Goal: Transaction & Acquisition: Purchase product/service

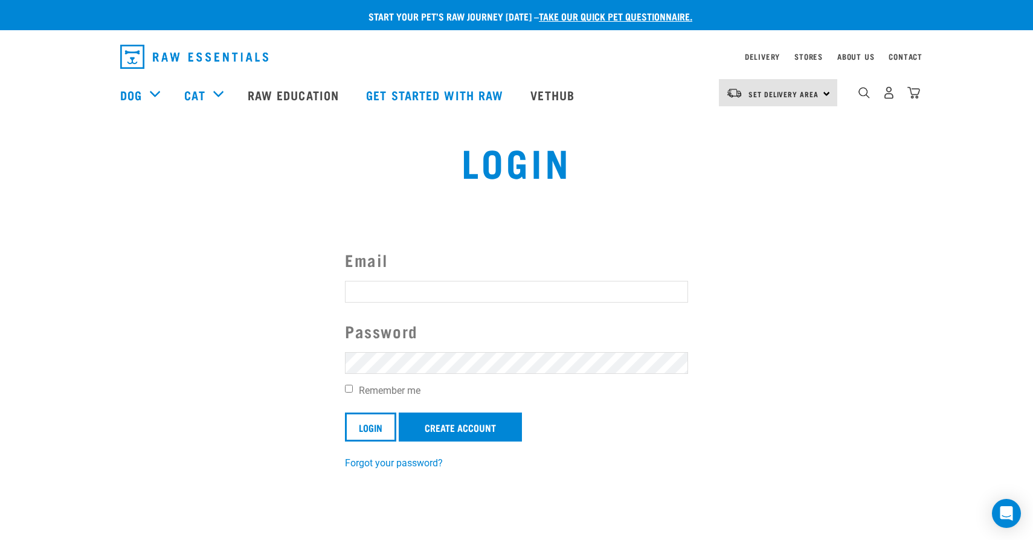
click at [396, 281] on input "Email" at bounding box center [516, 292] width 343 height 22
type input "pprivermaa@gmail.com"
click at [345, 413] on input "Login" at bounding box center [370, 427] width 51 height 29
click at [367, 435] on input "Login" at bounding box center [370, 427] width 51 height 29
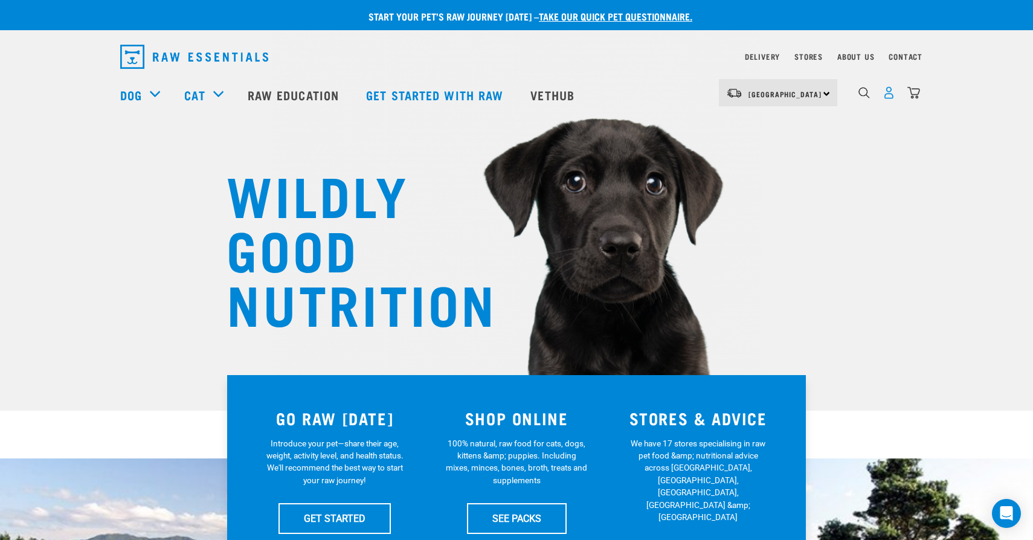
click at [888, 94] on img "dropdown navigation" at bounding box center [889, 92] width 13 height 13
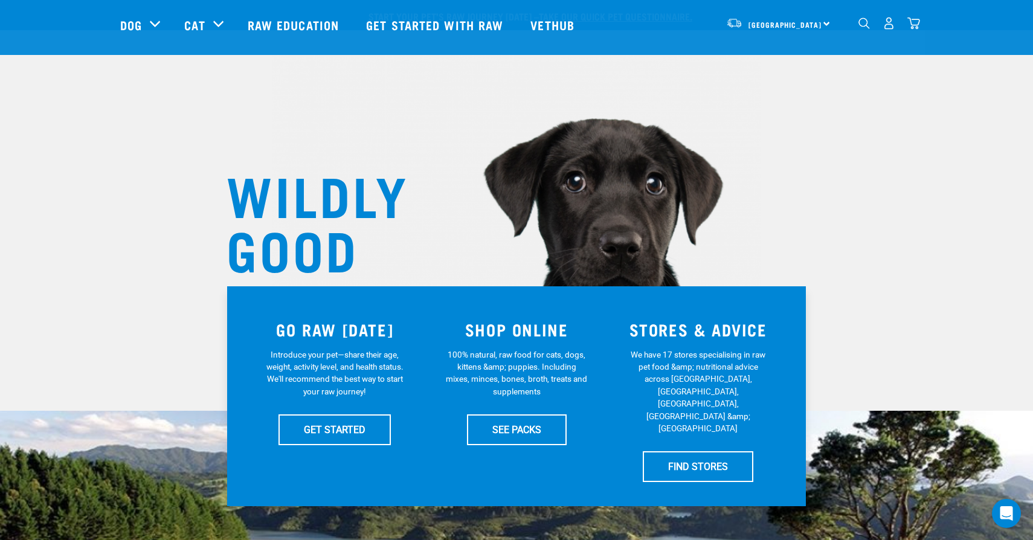
scroll to position [182, 0]
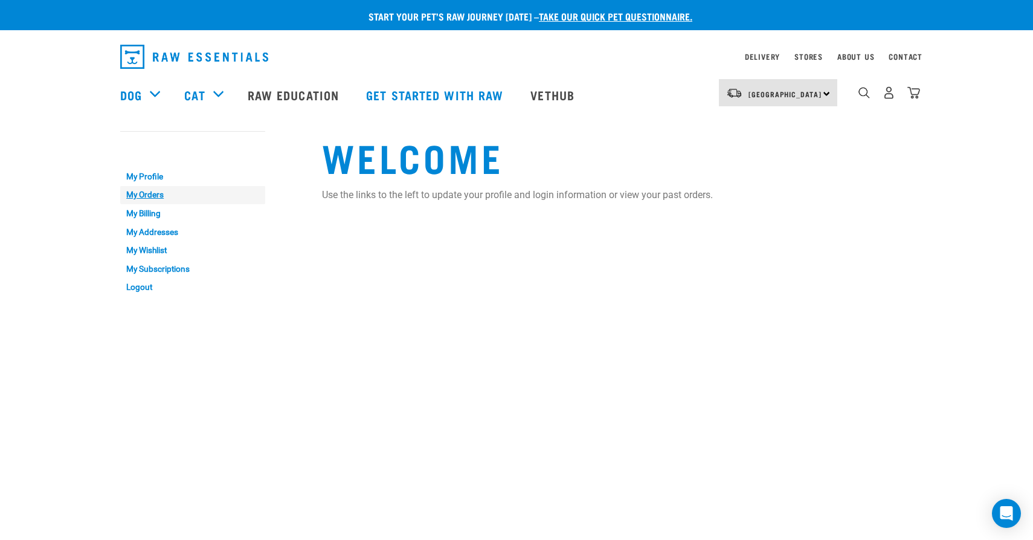
click at [157, 196] on link "My Orders" at bounding box center [192, 195] width 145 height 19
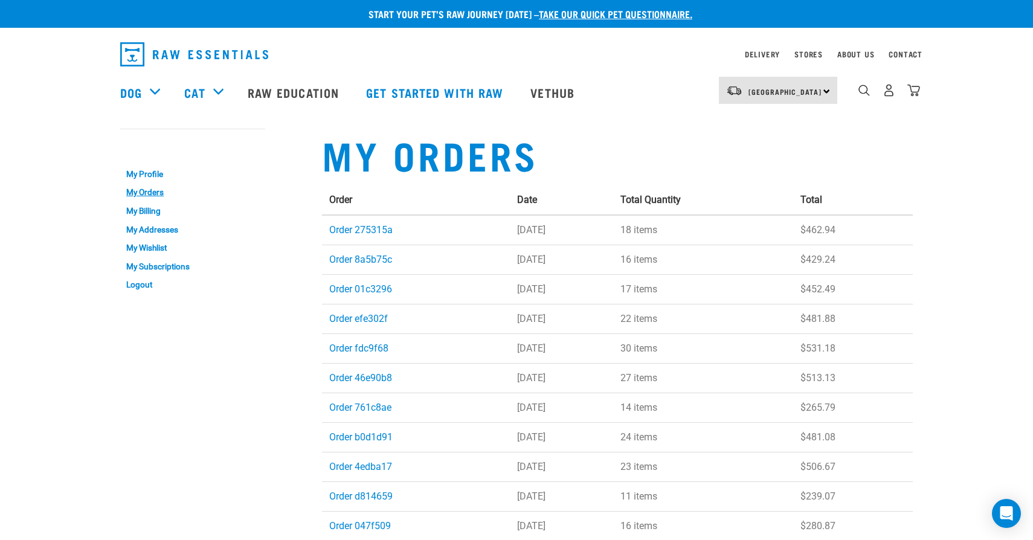
scroll to position [2, 0]
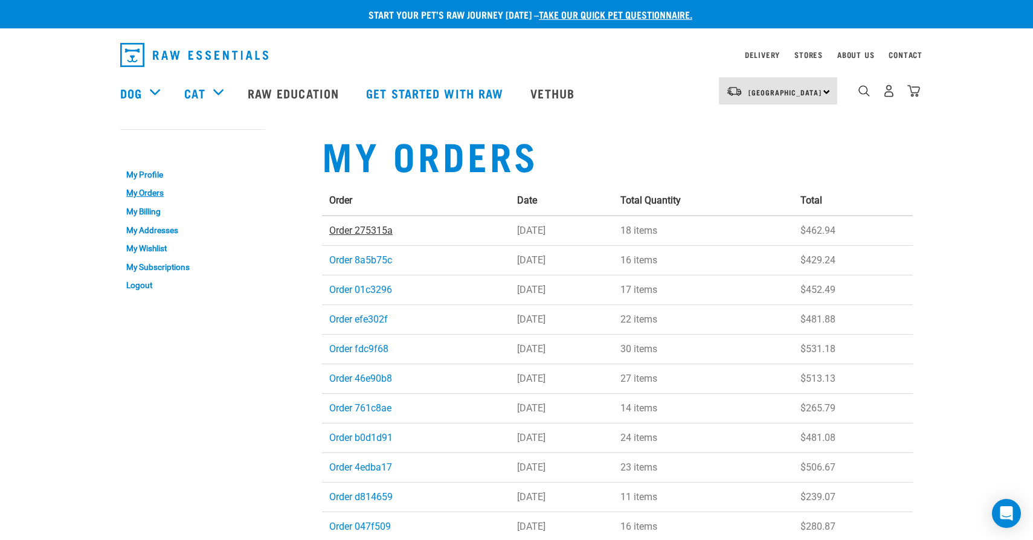
click at [367, 231] on link "Order 275315a" at bounding box center [360, 230] width 63 height 11
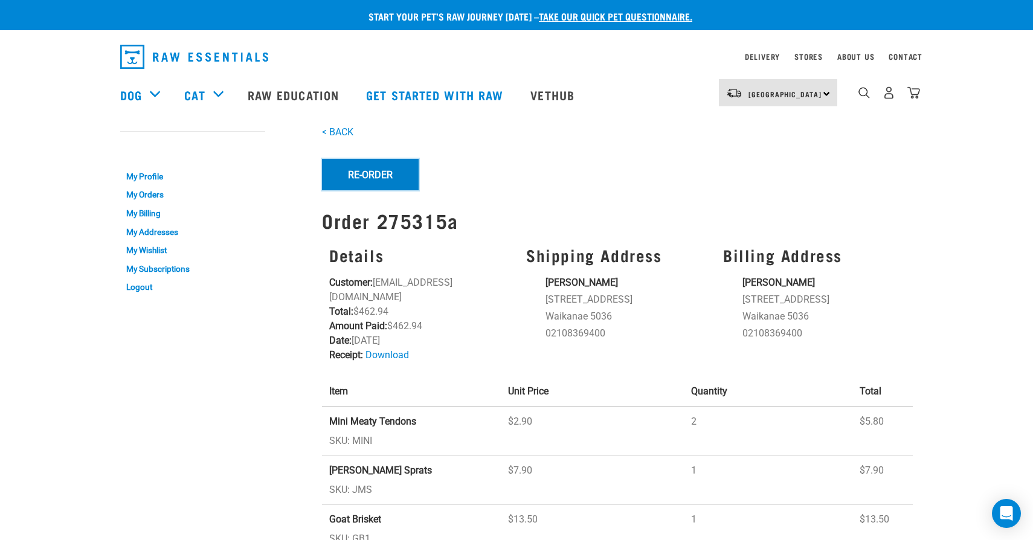
click at [379, 173] on button "Re-Order" at bounding box center [370, 174] width 97 height 31
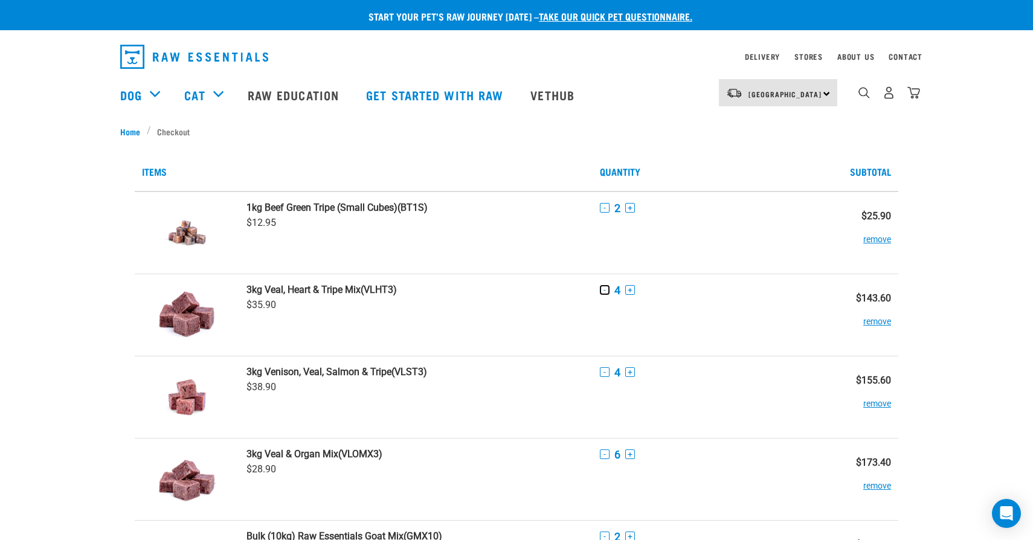
click at [608, 291] on button "-" at bounding box center [605, 290] width 10 height 10
click at [605, 373] on button "-" at bounding box center [605, 372] width 10 height 10
click at [605, 456] on button "-" at bounding box center [605, 455] width 10 height 10
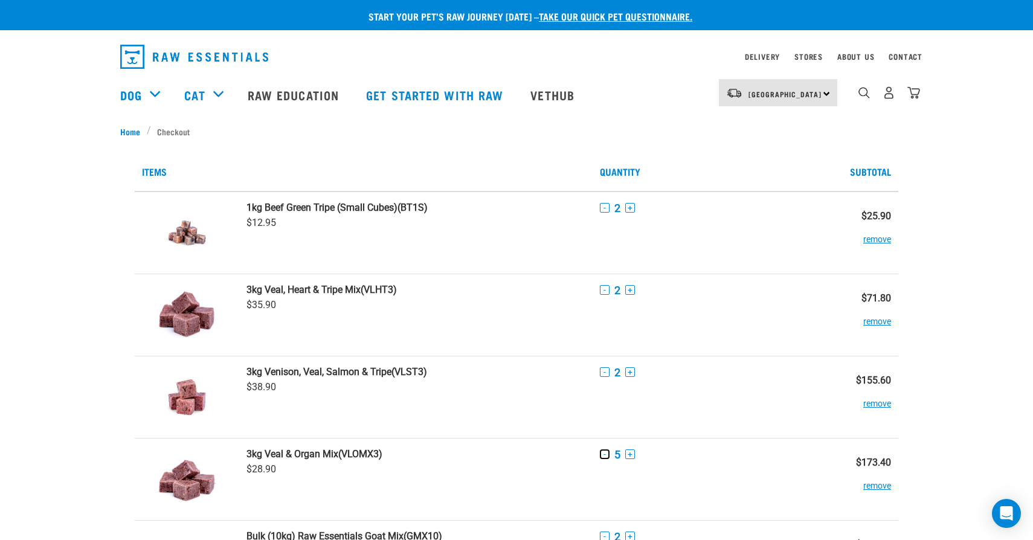
click at [605, 456] on button "-" at bounding box center [605, 455] width 10 height 10
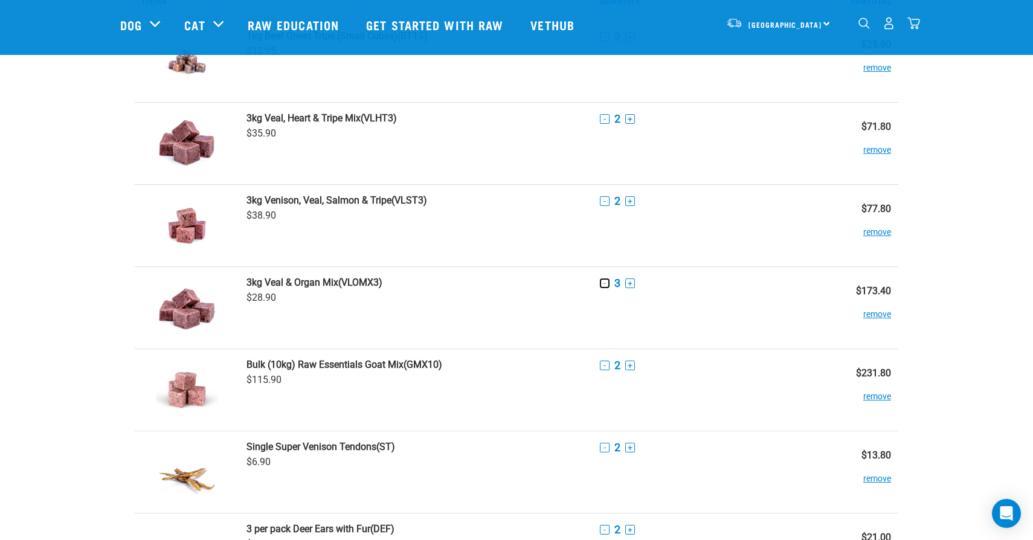
scroll to position [88, 0]
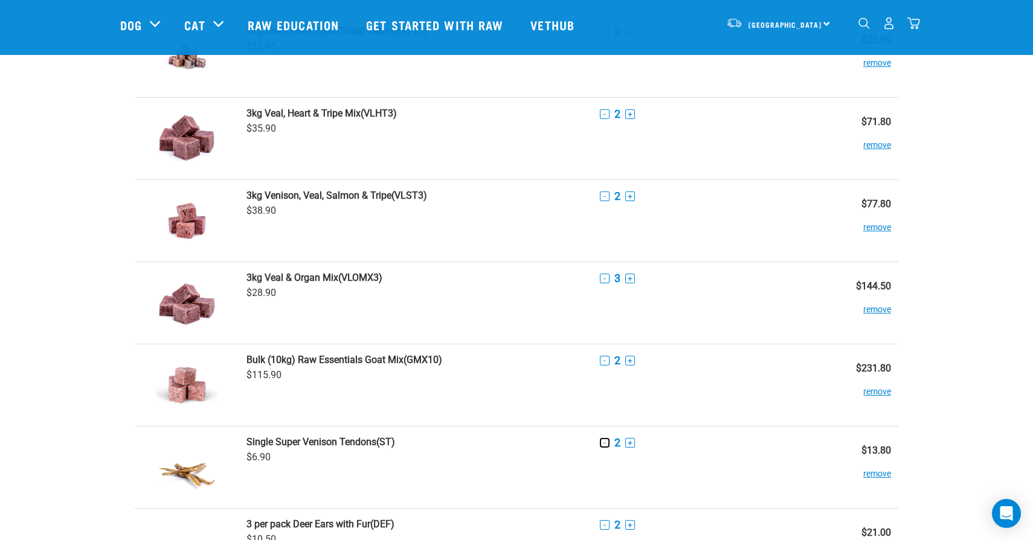
click at [606, 443] on button "-" at bounding box center [605, 443] width 10 height 10
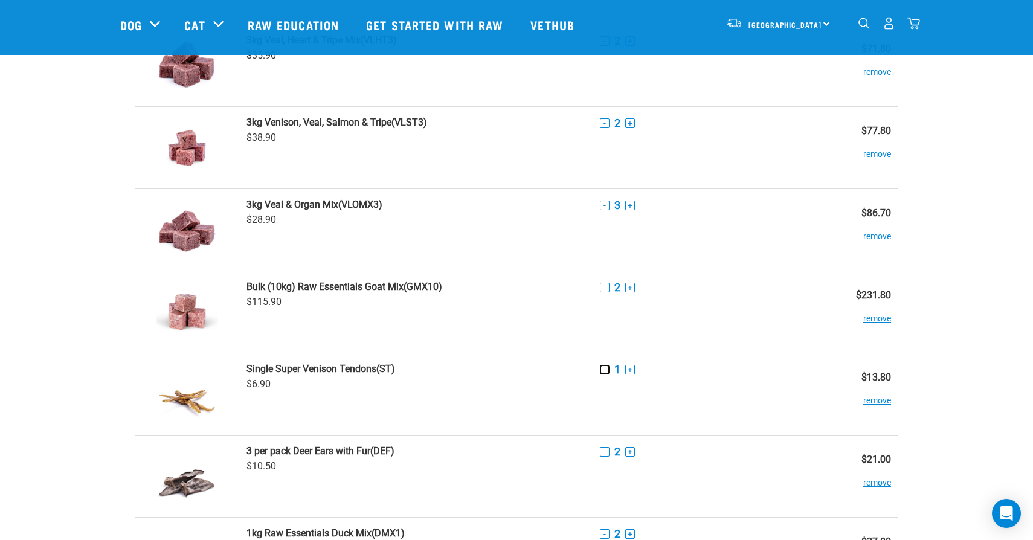
scroll to position [169, 0]
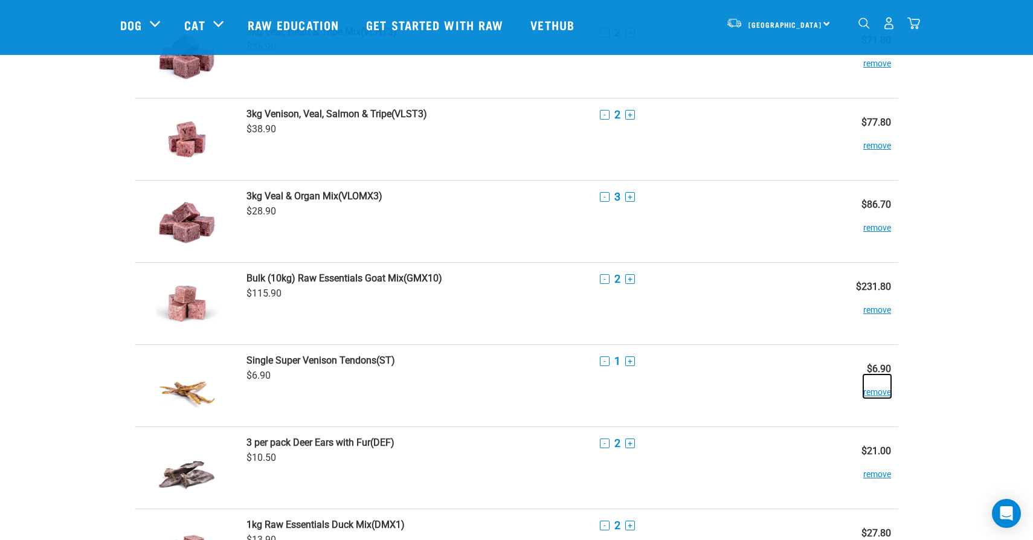
click at [880, 395] on button "remove" at bounding box center [878, 387] width 28 height 24
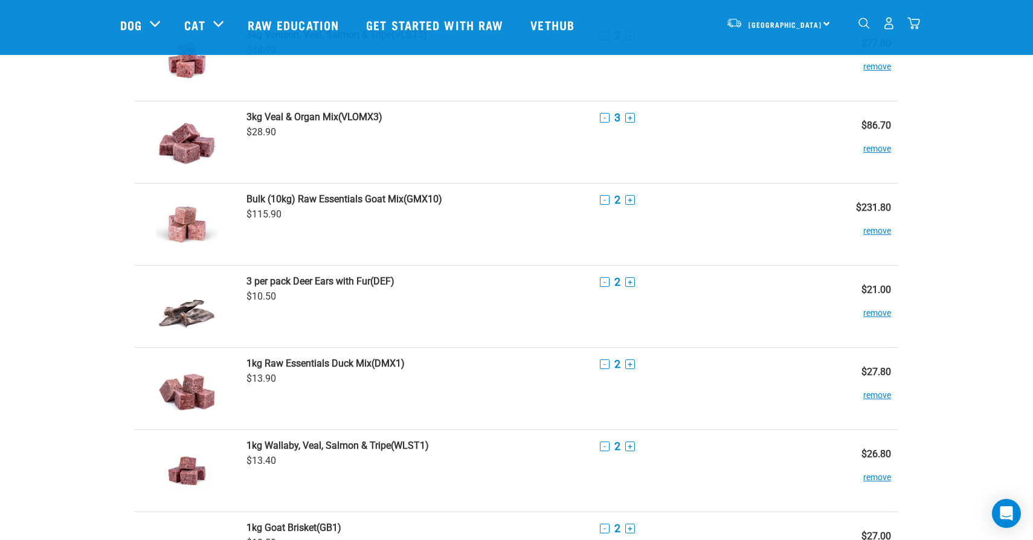
scroll to position [271, 0]
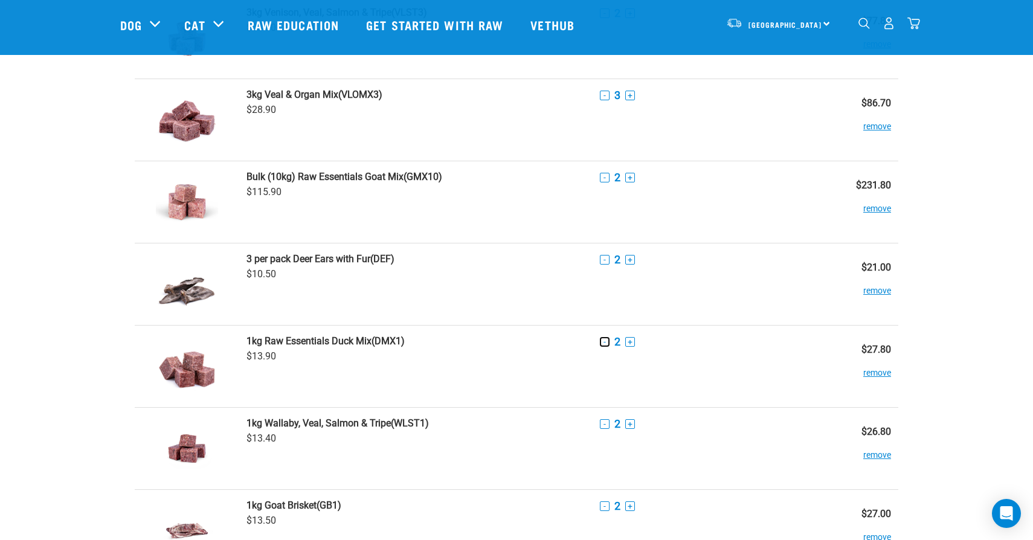
click at [605, 341] on button "-" at bounding box center [605, 342] width 10 height 10
click at [607, 422] on button "-" at bounding box center [605, 424] width 10 height 10
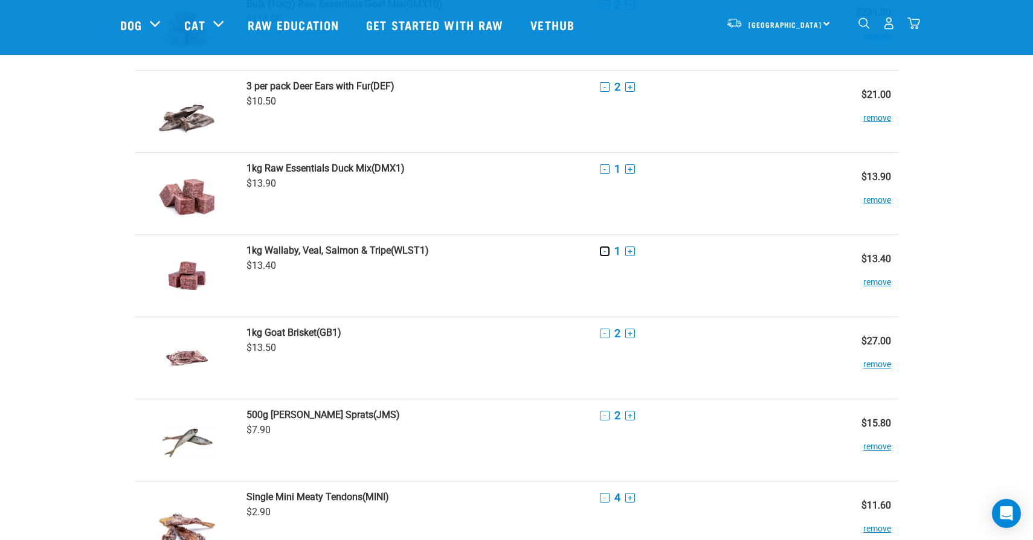
scroll to position [454, 0]
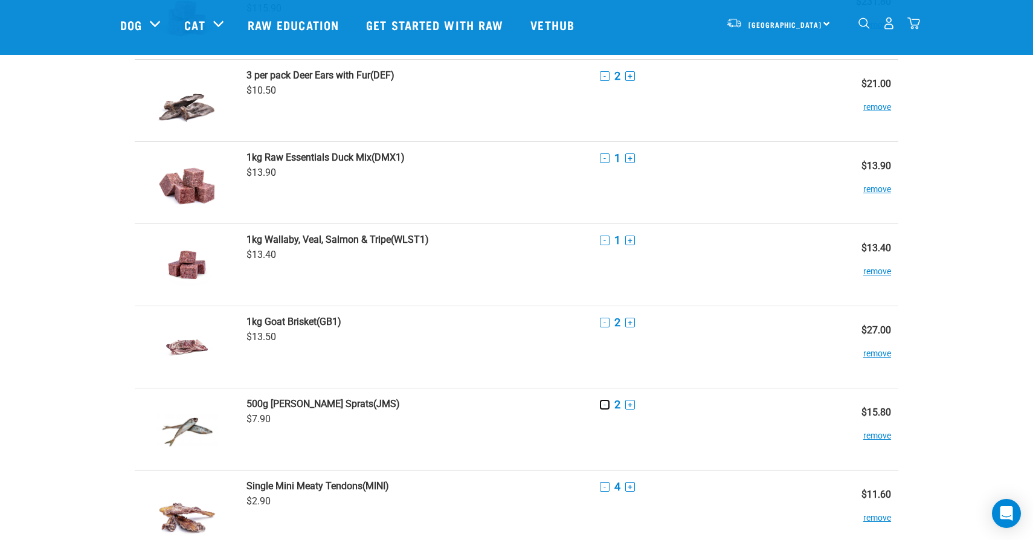
click at [607, 404] on button "-" at bounding box center [605, 405] width 10 height 10
click at [608, 405] on button "-" at bounding box center [605, 405] width 10 height 10
click at [635, 425] on td "- 1 +" at bounding box center [707, 430] width 229 height 82
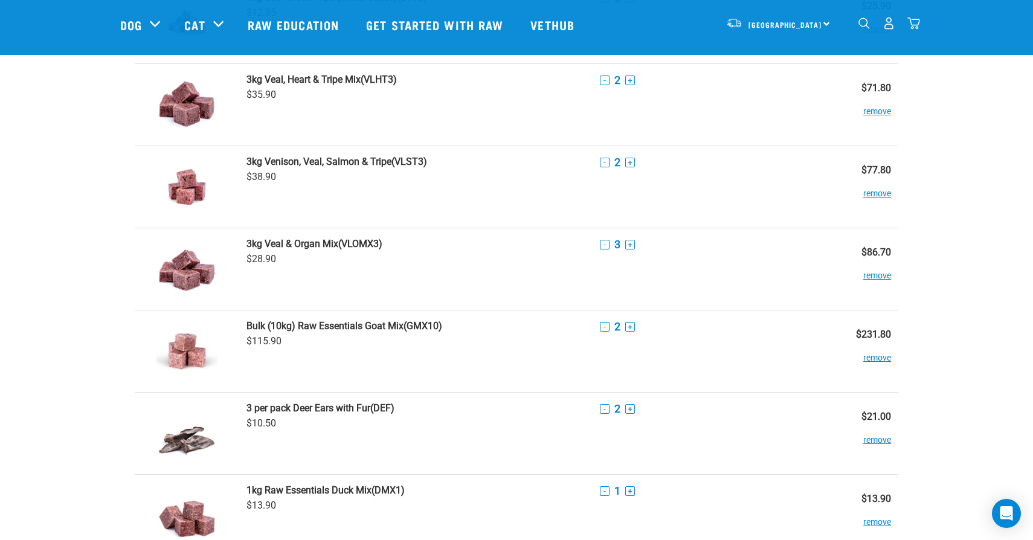
scroll to position [101, 0]
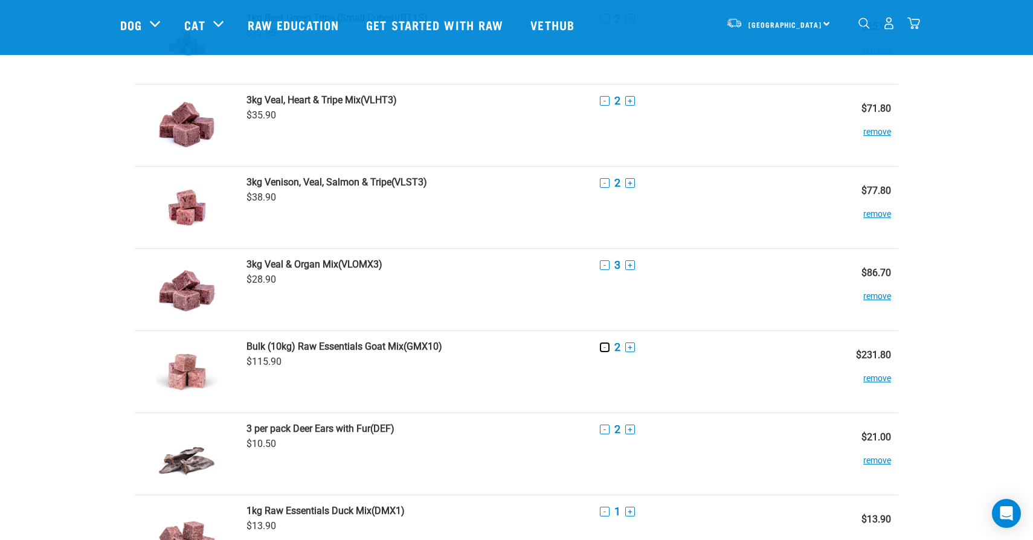
click at [605, 346] on button "-" at bounding box center [605, 348] width 10 height 10
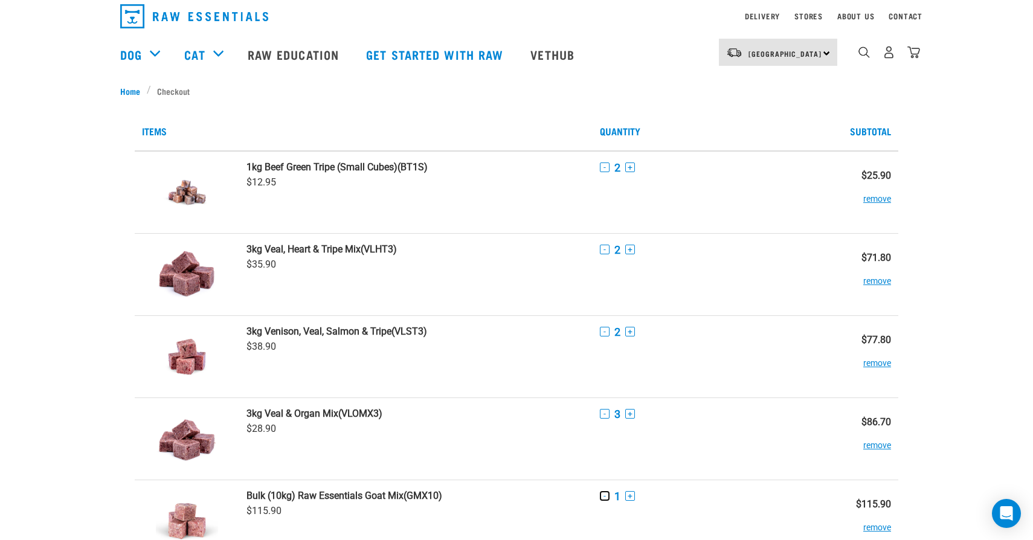
scroll to position [0, 0]
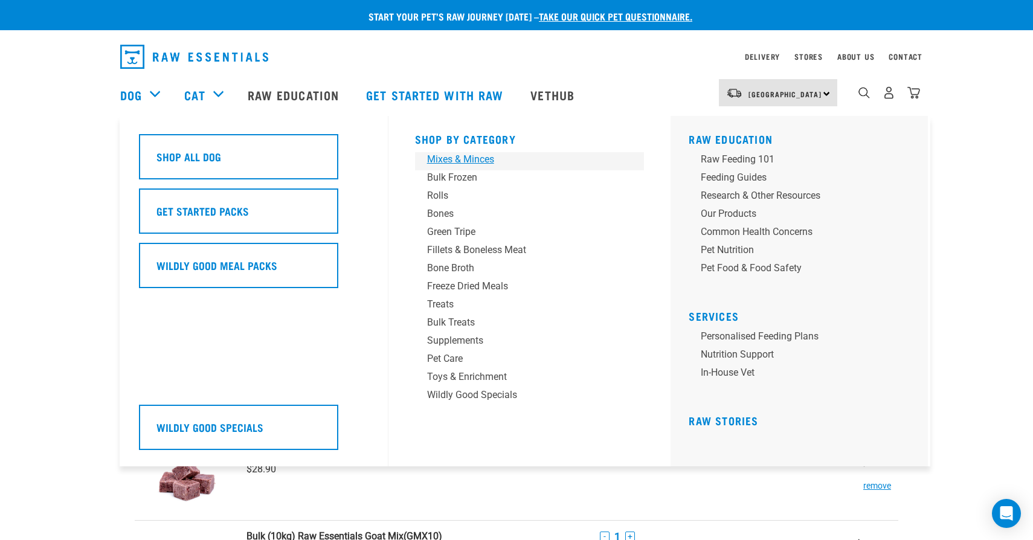
click at [463, 160] on div "Mixes & Minces" at bounding box center [521, 159] width 189 height 15
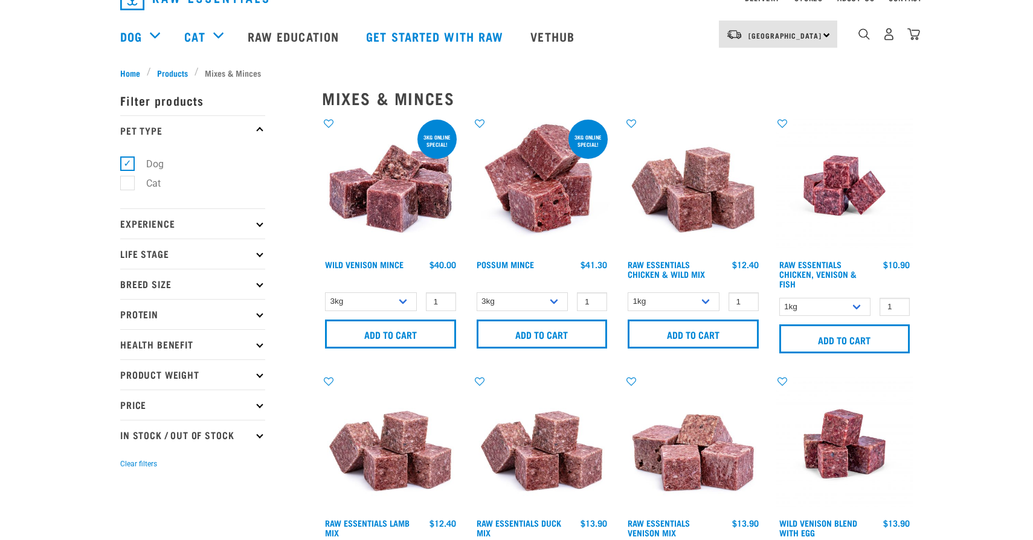
scroll to position [62, 0]
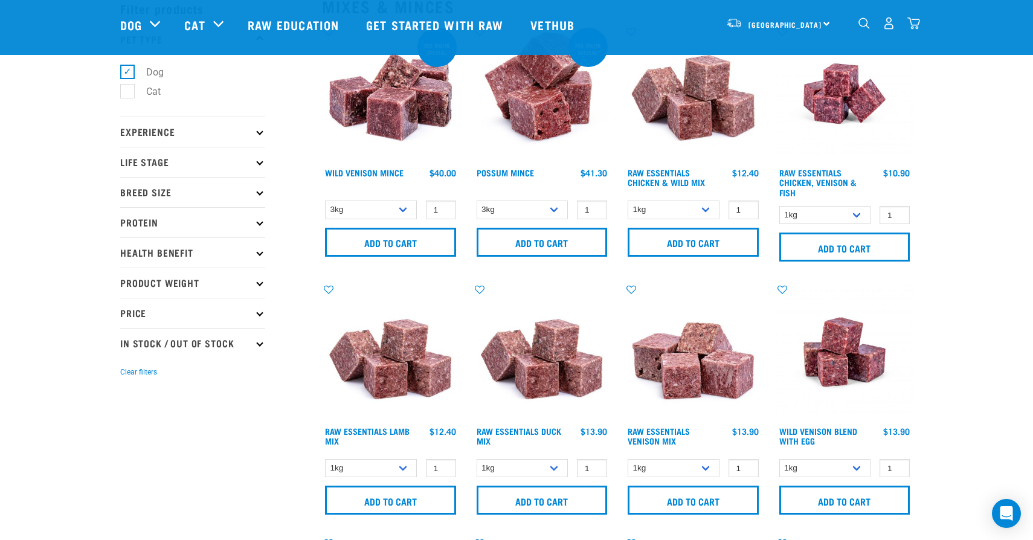
click at [257, 222] on icon at bounding box center [259, 222] width 7 height 7
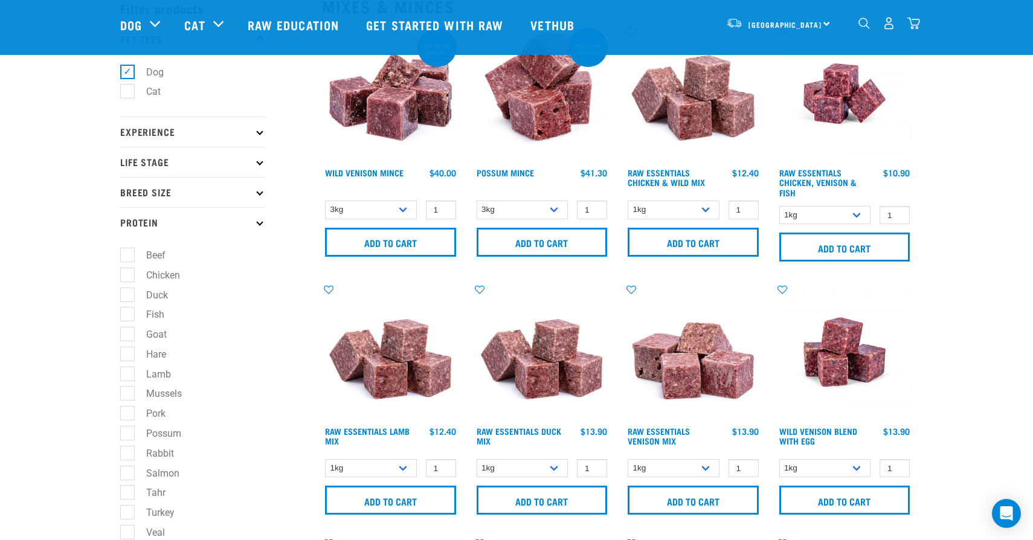
click at [130, 332] on label "Goat" at bounding box center [149, 334] width 45 height 15
click at [128, 332] on input "Goat" at bounding box center [124, 333] width 8 height 8
checkbox input "true"
click at [131, 296] on label "Duck" at bounding box center [150, 295] width 46 height 15
click at [128, 296] on input "Duck" at bounding box center [124, 293] width 8 height 8
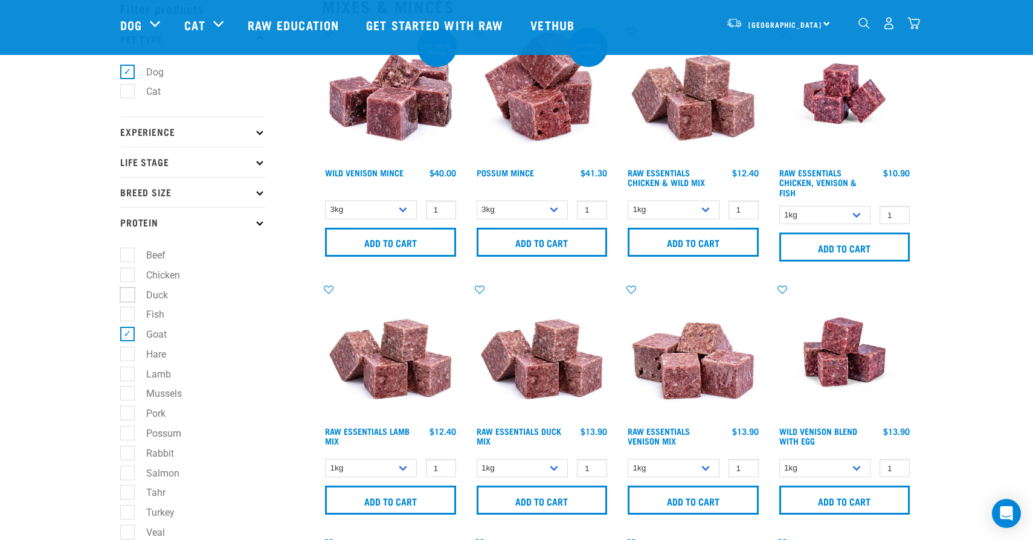
checkbox input "true"
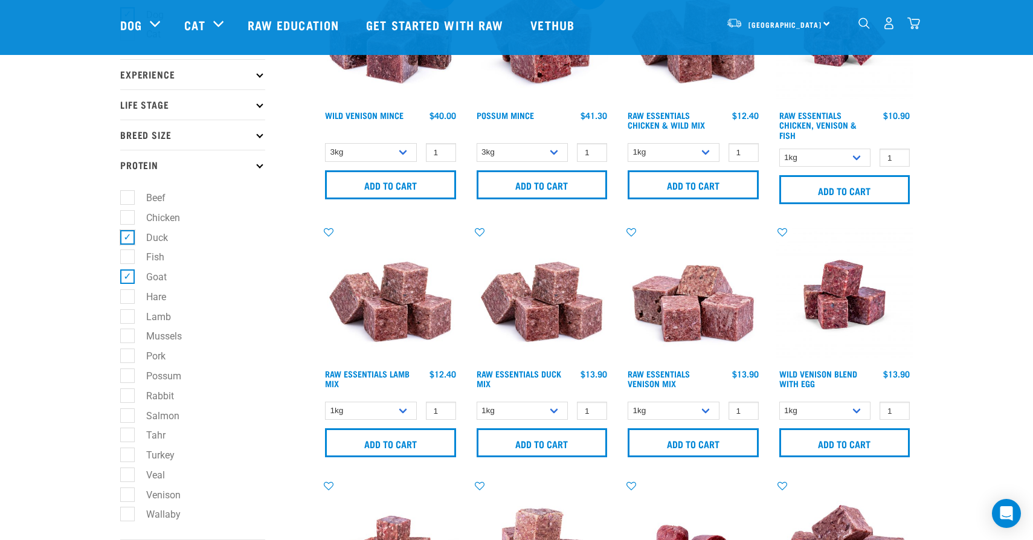
scroll to position [126, 0]
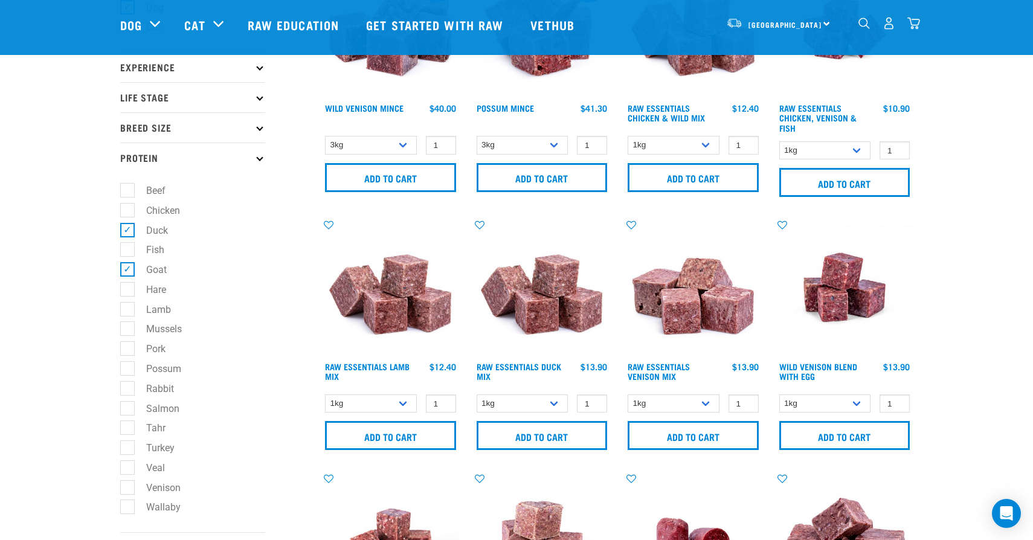
click at [127, 309] on label "Lamb" at bounding box center [151, 309] width 49 height 15
click at [125, 309] on input "Lamb" at bounding box center [124, 307] width 8 height 8
checkbox input "true"
click at [128, 297] on label "Hare" at bounding box center [149, 289] width 44 height 15
click at [128, 291] on input "Hare" at bounding box center [124, 287] width 8 height 8
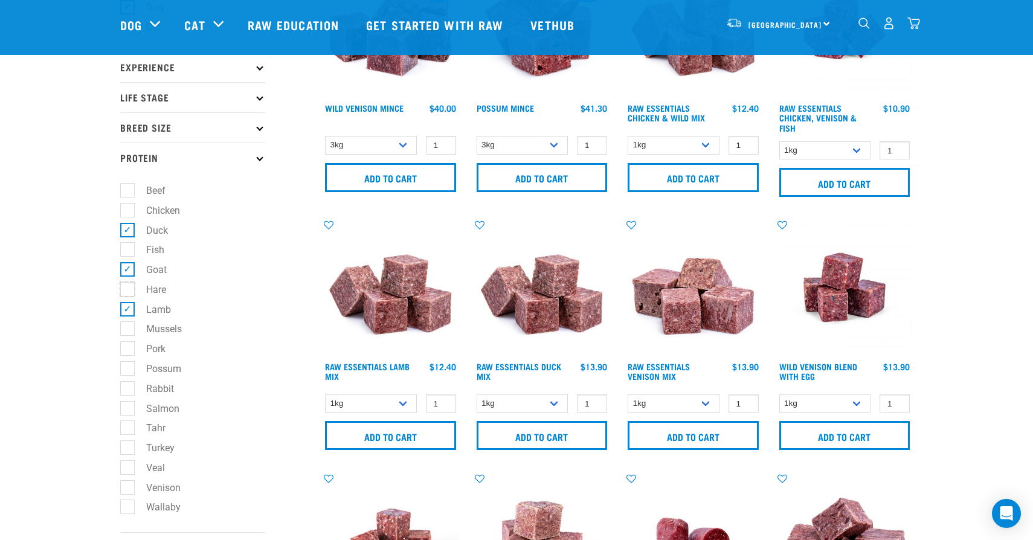
checkbox input "true"
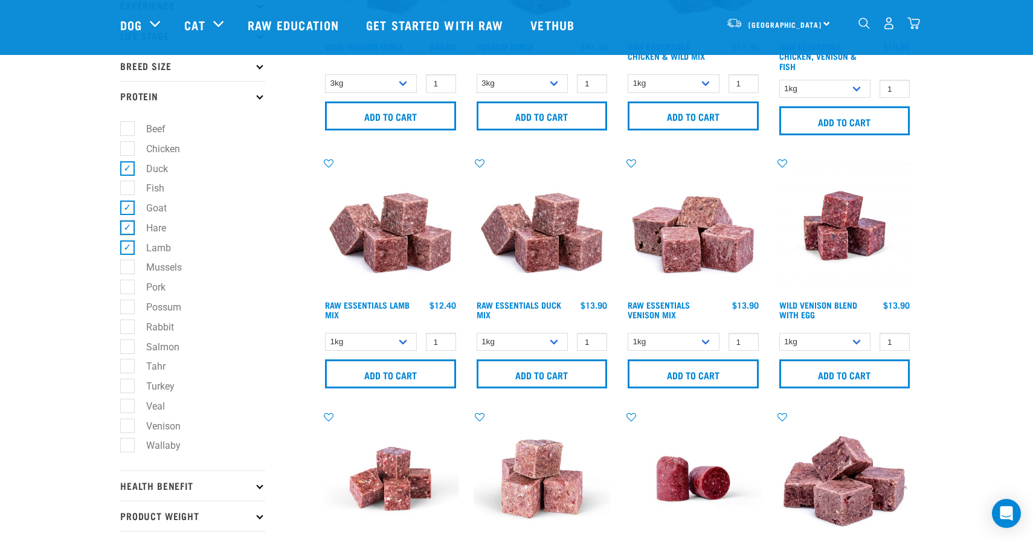
scroll to position [189, 0]
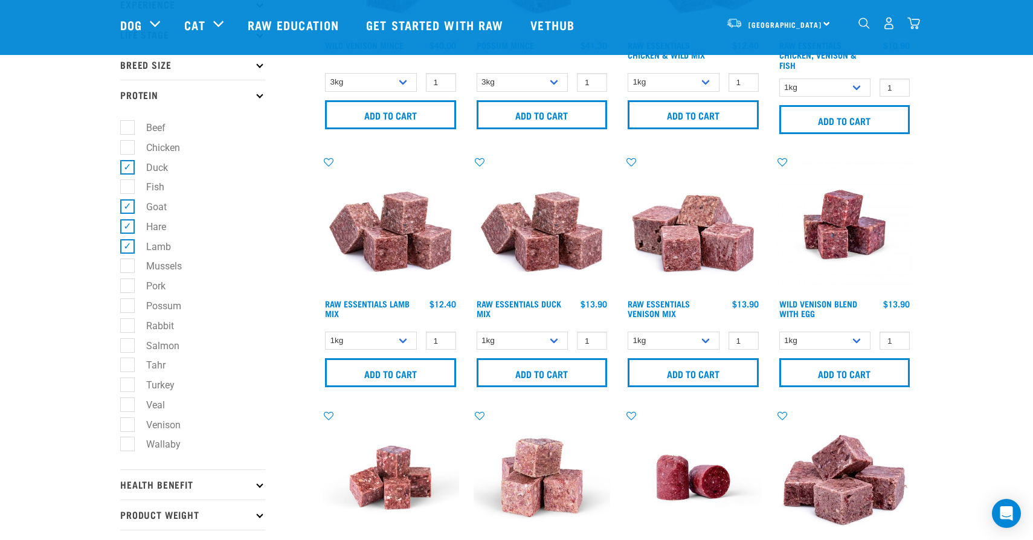
click at [129, 429] on label "Venison" at bounding box center [156, 425] width 59 height 15
click at [128, 427] on input "Venison" at bounding box center [124, 423] width 8 height 8
checkbox input "true"
click at [130, 392] on label "Turkey" at bounding box center [153, 385] width 53 height 15
click at [128, 387] on input "Turkey" at bounding box center [124, 383] width 8 height 8
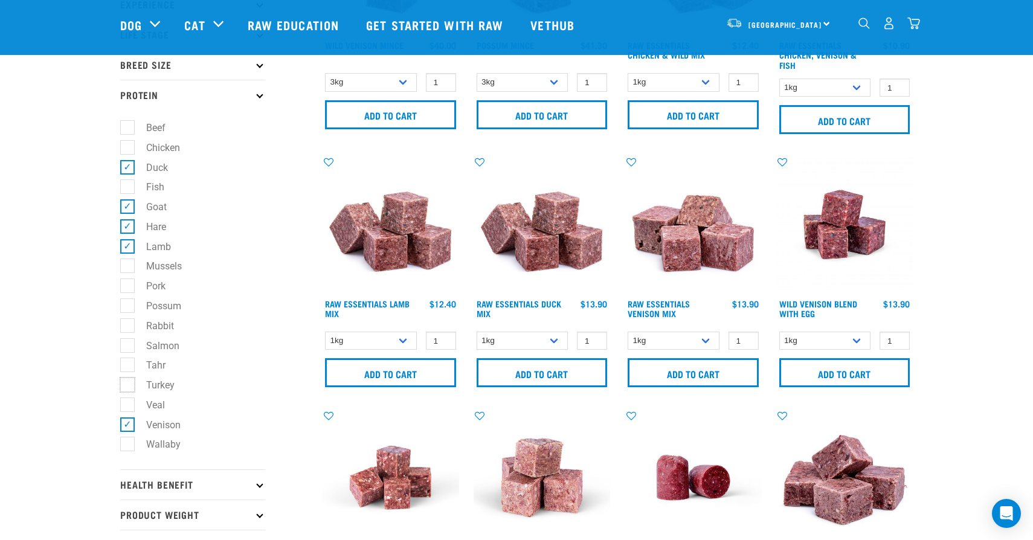
checkbox input "true"
click at [129, 328] on label "Rabbit" at bounding box center [153, 325] width 52 height 15
click at [128, 328] on input "Rabbit" at bounding box center [124, 324] width 8 height 8
checkbox input "true"
click at [129, 309] on label "Possum" at bounding box center [156, 306] width 59 height 15
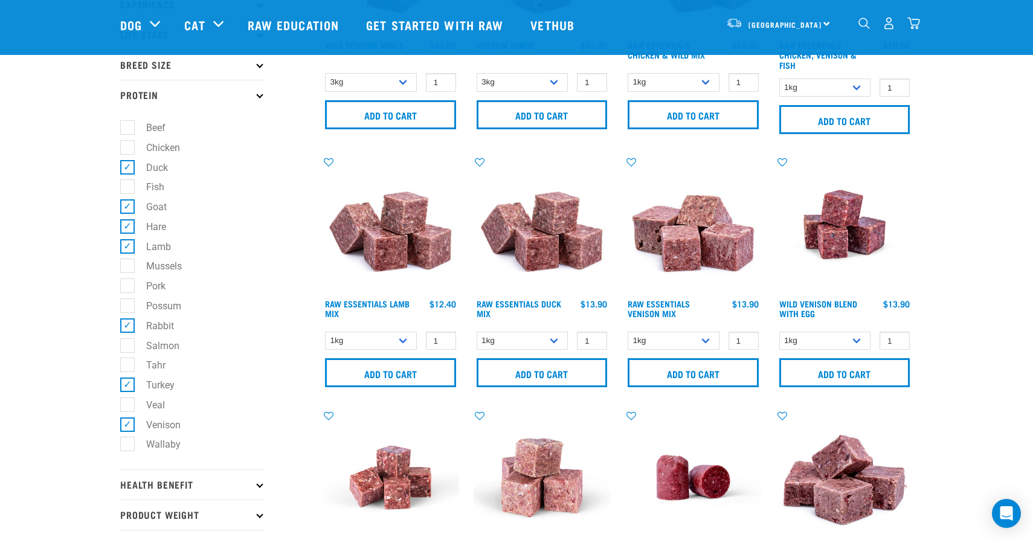
click at [128, 308] on input "Possum" at bounding box center [124, 304] width 8 height 8
checkbox input "true"
click at [129, 452] on label "Wallaby" at bounding box center [156, 444] width 59 height 15
click at [128, 447] on input "Wallaby" at bounding box center [124, 443] width 8 height 8
checkbox input "true"
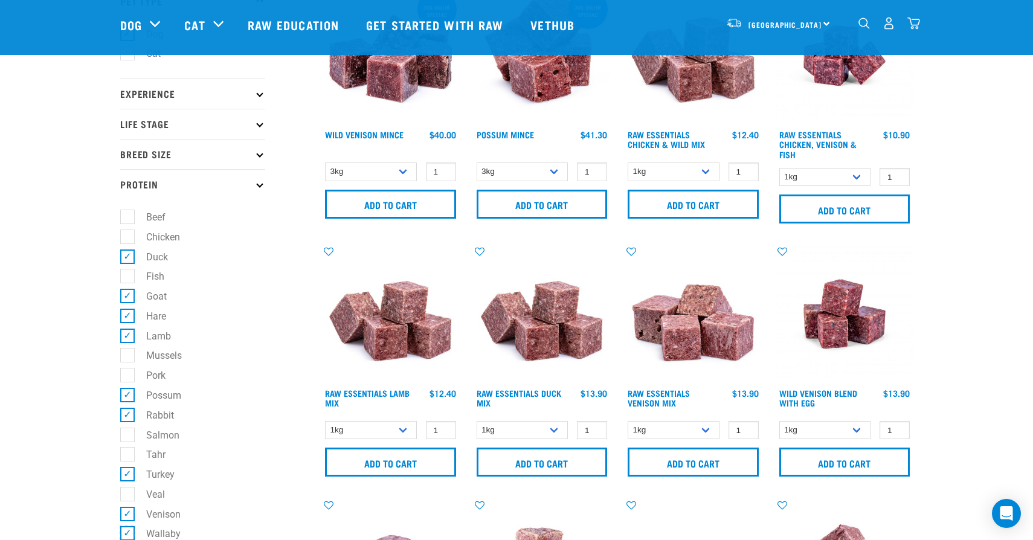
scroll to position [0, 0]
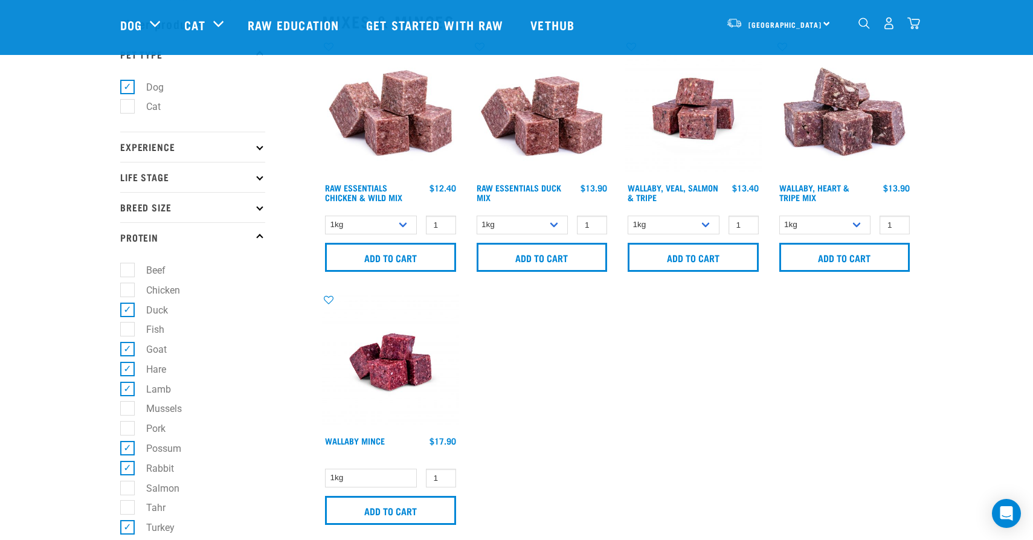
scroll to position [39, 0]
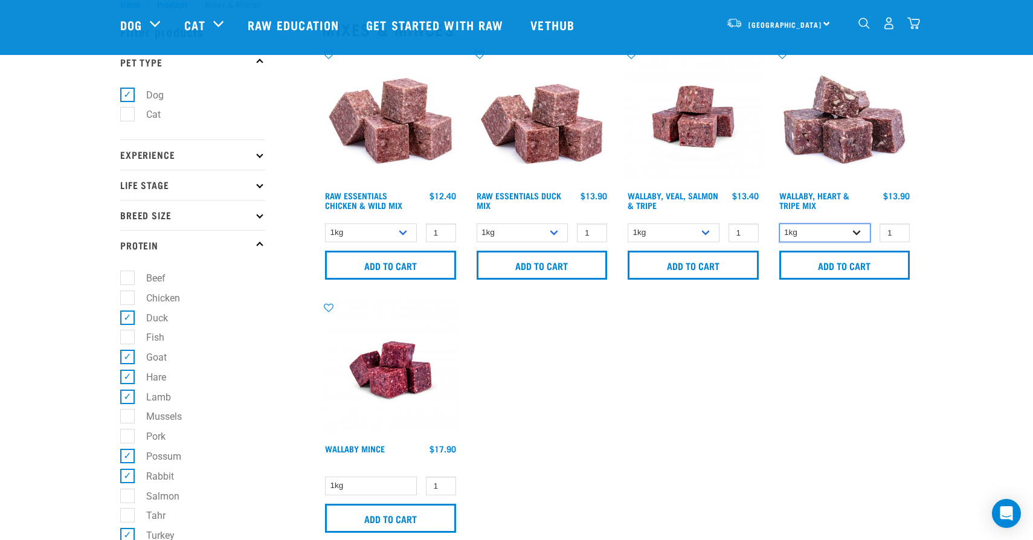
click at [852, 228] on select "1kg 3kg" at bounding box center [826, 233] width 92 height 19
select select "776"
click at [780, 224] on select "1kg 3kg" at bounding box center [826, 233] width 92 height 19
click at [691, 236] on select "1kg 3kg Bulk (18kg)" at bounding box center [674, 233] width 92 height 19
select select "45457"
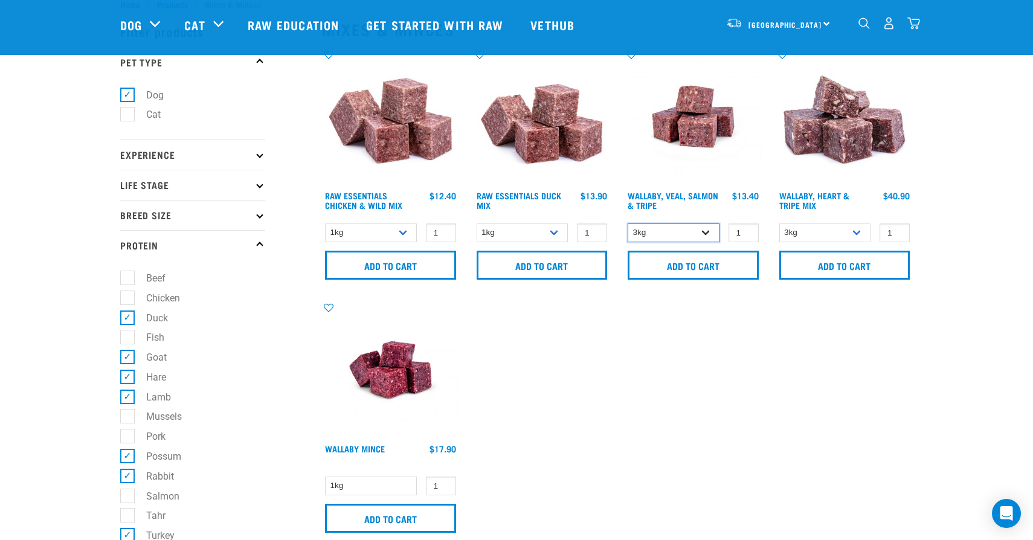
click at [628, 224] on select "1kg 3kg Bulk (18kg)" at bounding box center [674, 233] width 92 height 19
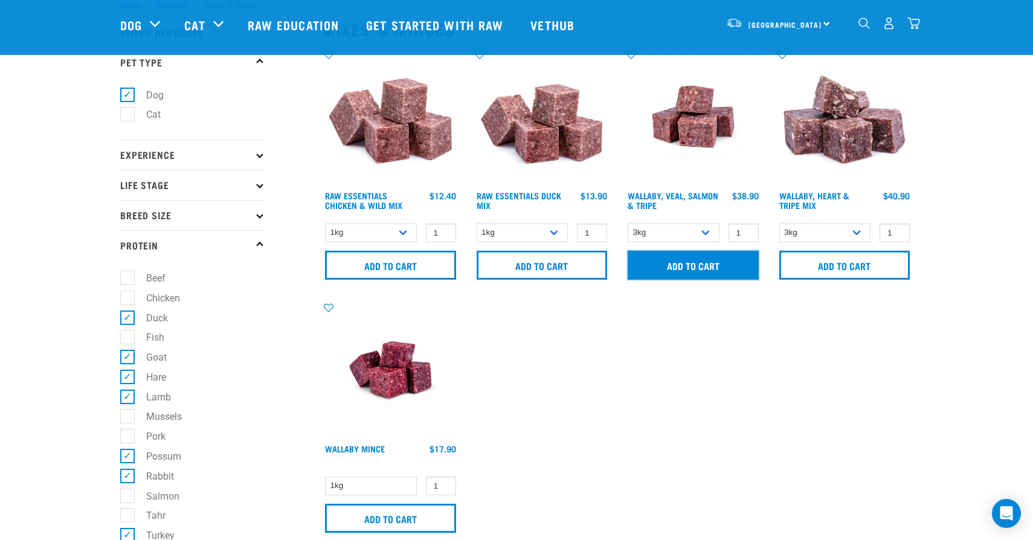
click at [689, 265] on input "Add to cart" at bounding box center [693, 265] width 131 height 29
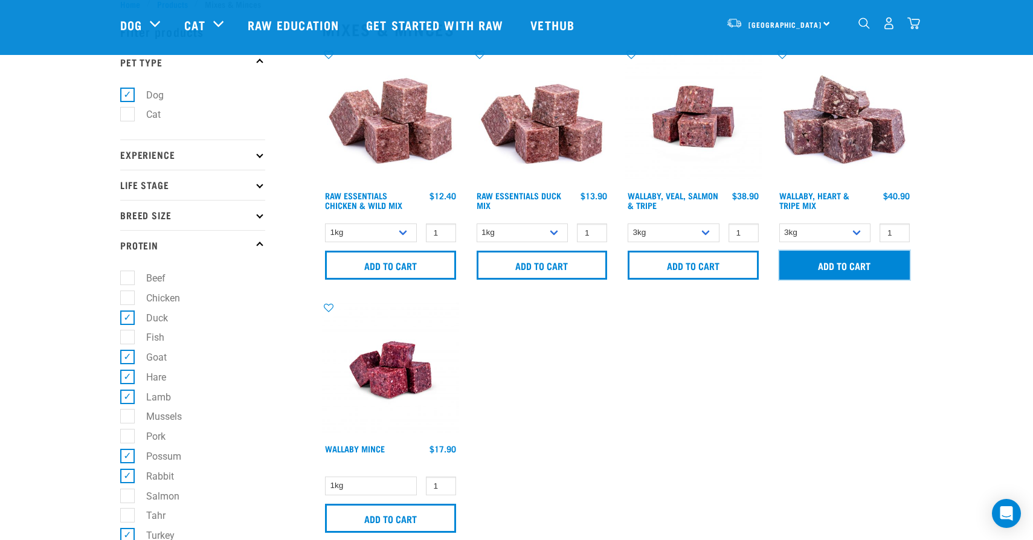
click at [824, 264] on input "Add to cart" at bounding box center [845, 265] width 131 height 29
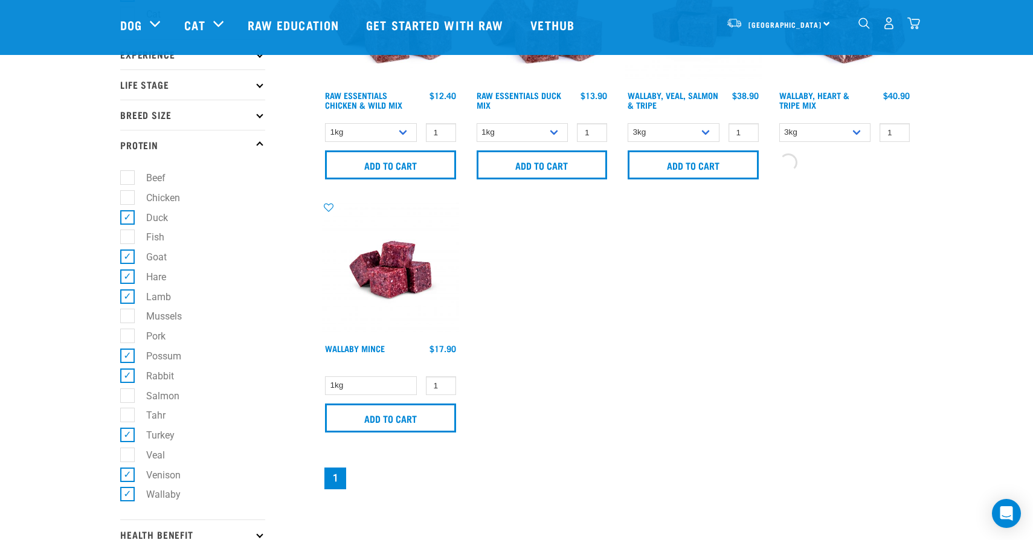
scroll to position [156, 0]
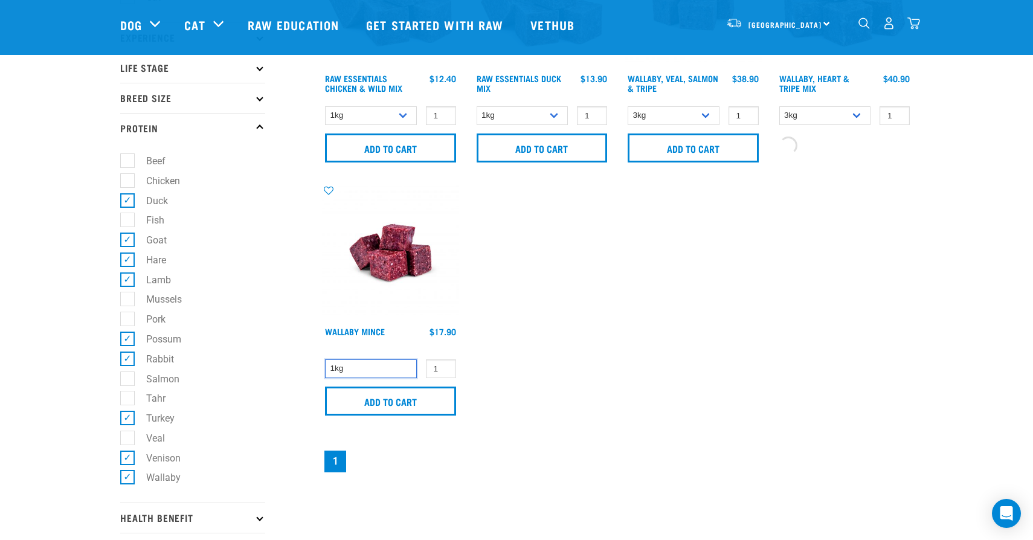
click at [394, 368] on select "1kg" at bounding box center [371, 369] width 92 height 19
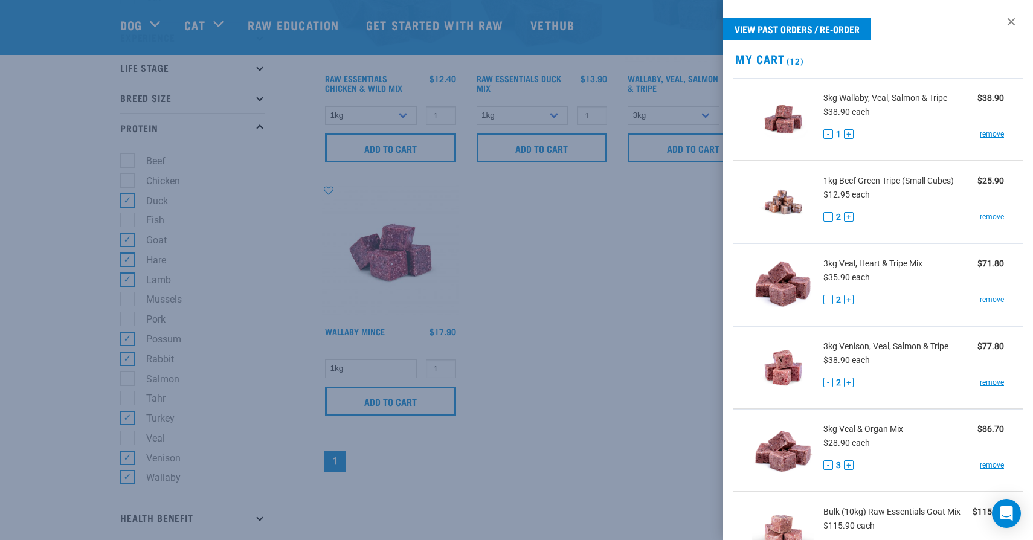
click at [545, 351] on div at bounding box center [516, 270] width 1033 height 540
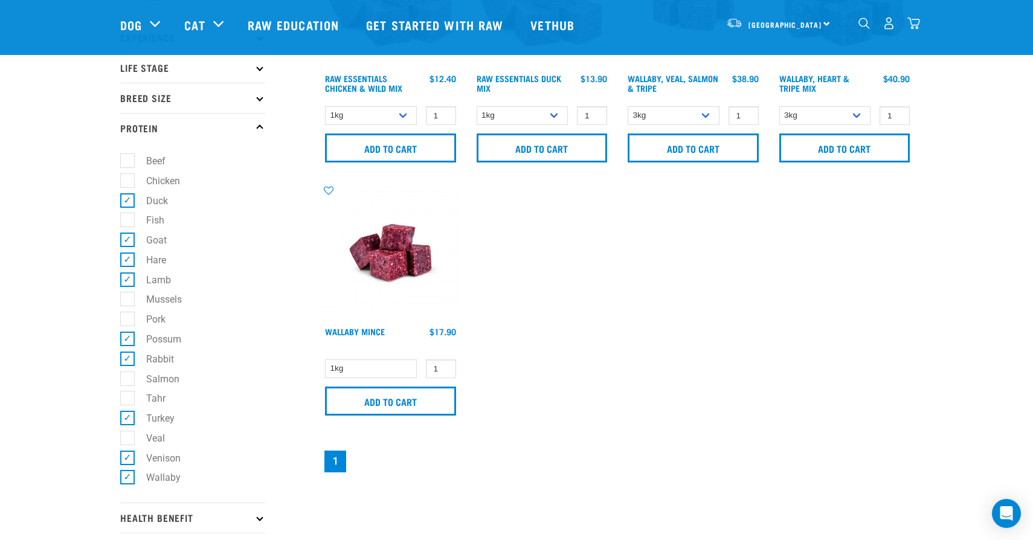
click at [399, 250] on img at bounding box center [390, 252] width 137 height 137
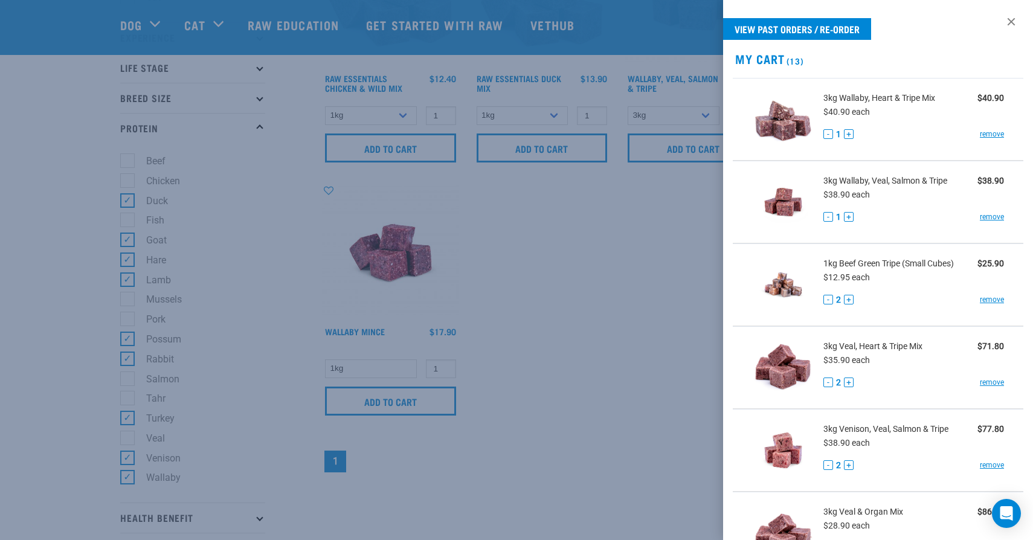
click at [633, 265] on div at bounding box center [516, 270] width 1033 height 540
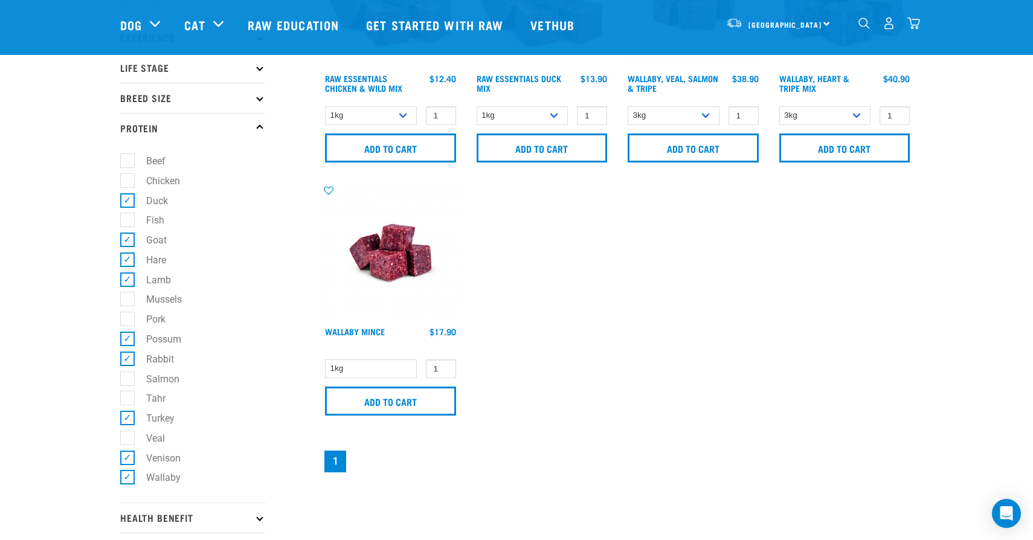
click at [392, 245] on img at bounding box center [390, 252] width 137 height 137
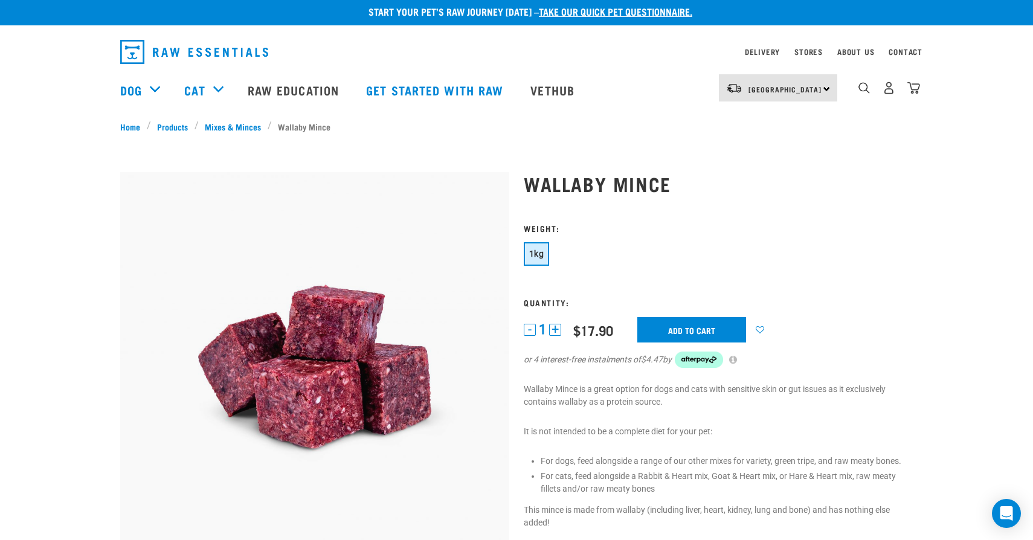
scroll to position [107, 0]
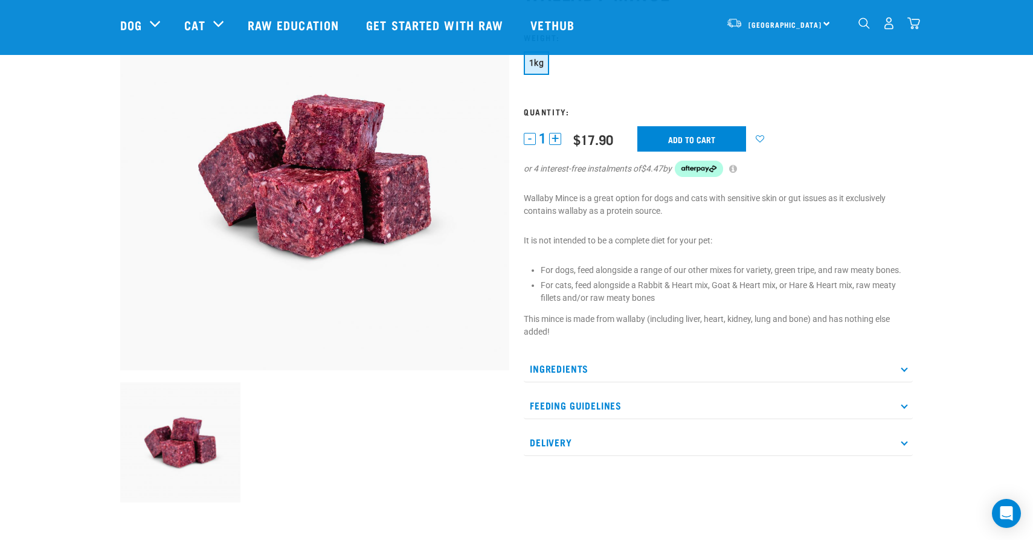
click at [640, 372] on p "Ingredients" at bounding box center [718, 368] width 389 height 27
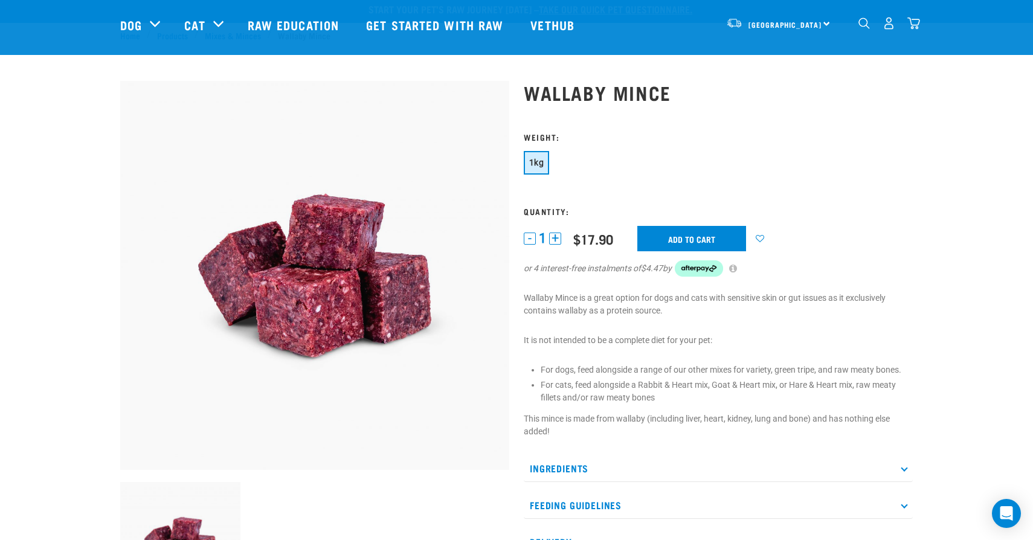
scroll to position [0, 0]
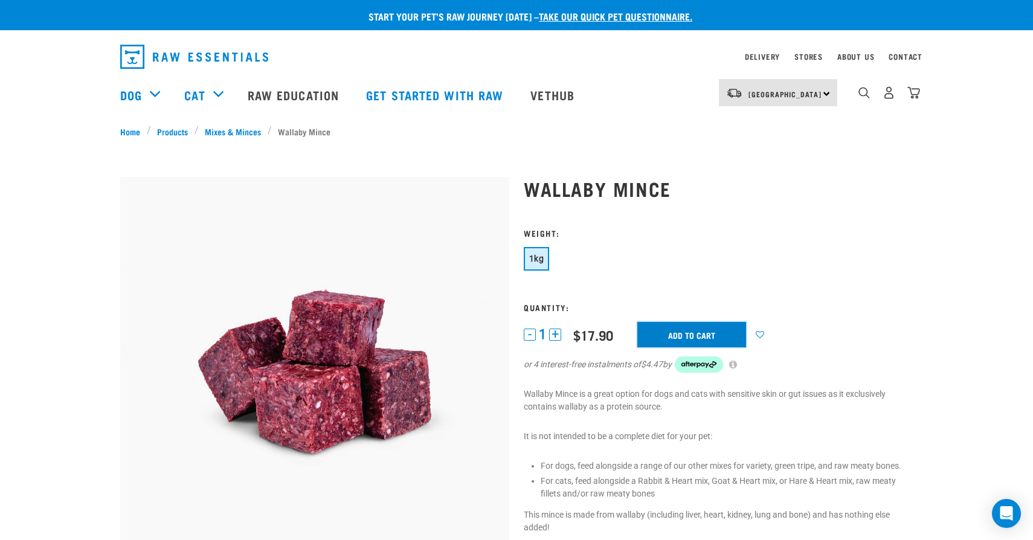
click at [697, 325] on input "Add to cart" at bounding box center [692, 334] width 109 height 25
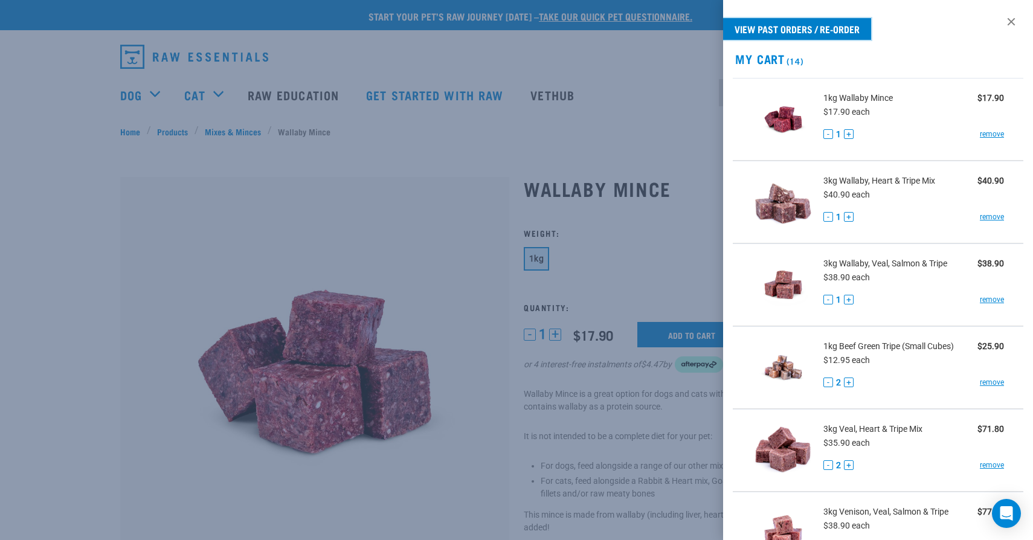
click at [799, 34] on link "View past orders / re-order" at bounding box center [797, 29] width 148 height 22
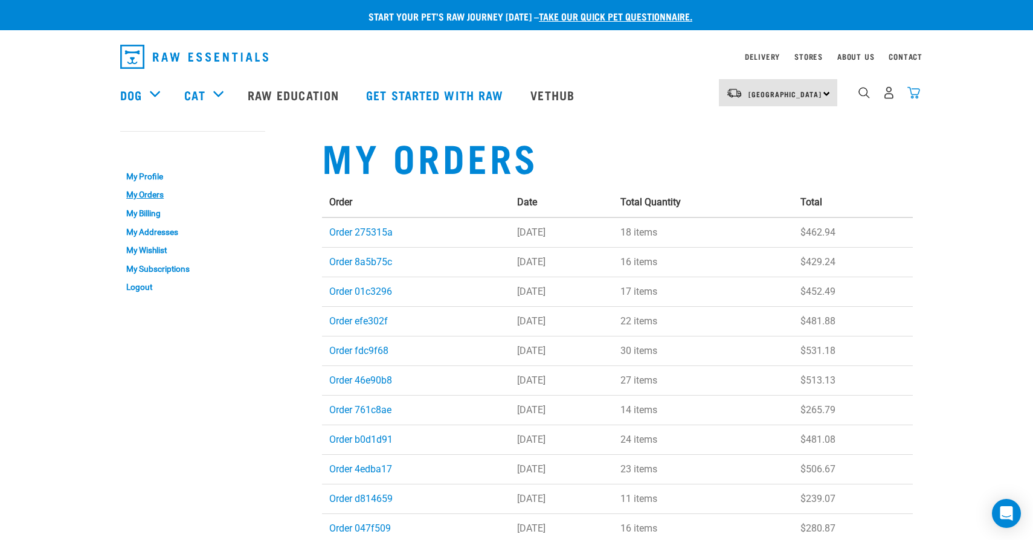
click at [916, 94] on img "dropdown navigation" at bounding box center [914, 92] width 13 height 13
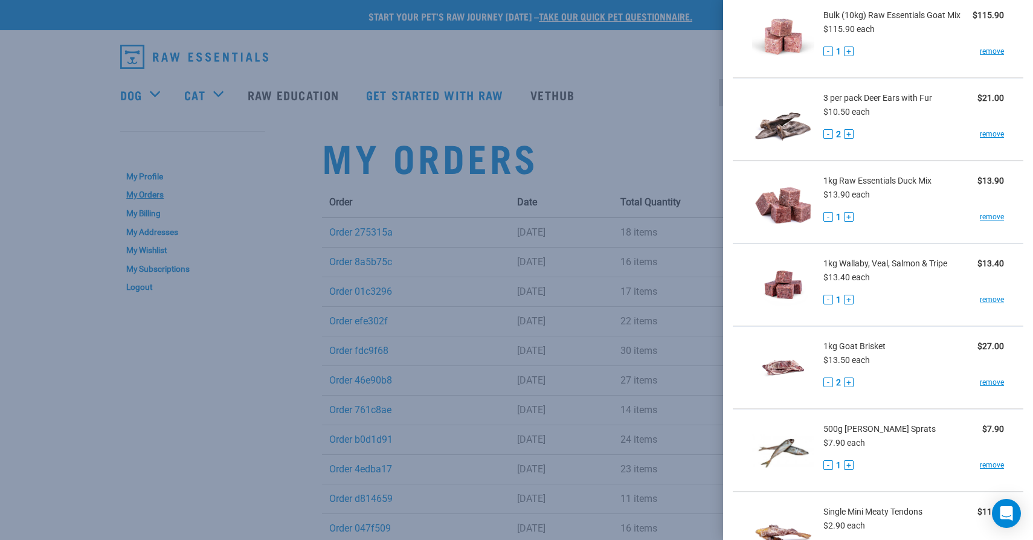
scroll to position [911, 0]
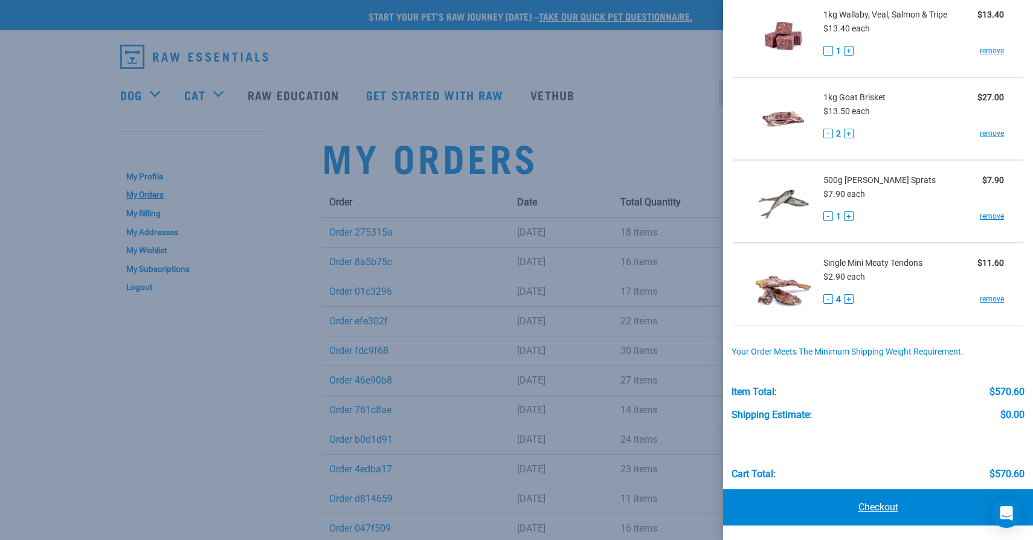
click at [841, 506] on link "Checkout" at bounding box center [878, 507] width 310 height 36
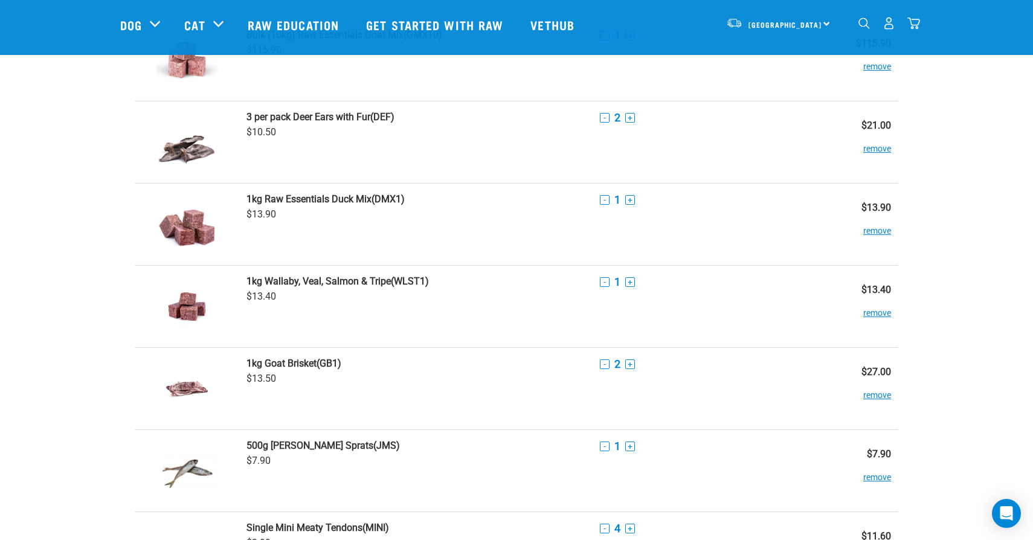
scroll to position [660, 0]
click at [634, 279] on button "+" at bounding box center [630, 281] width 10 height 10
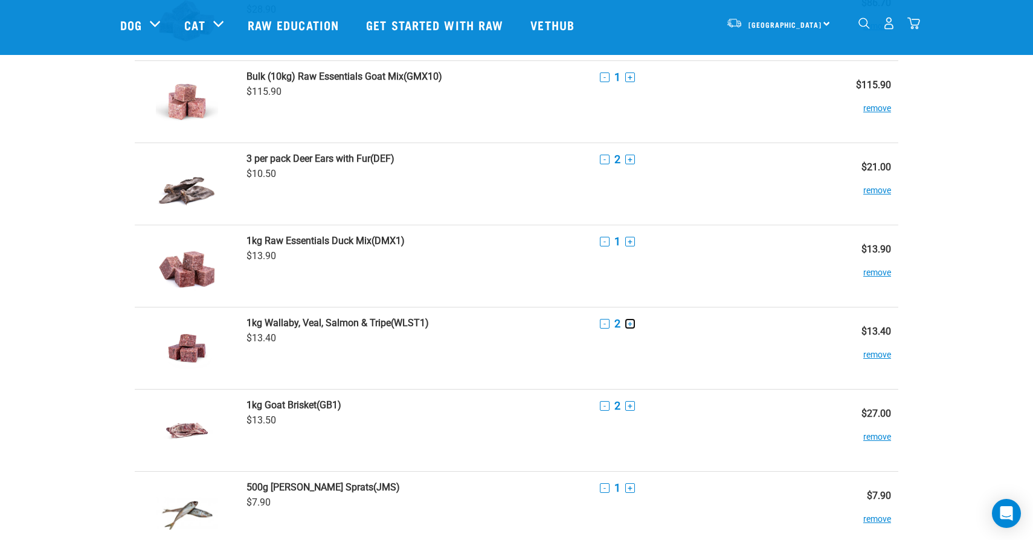
scroll to position [613, 0]
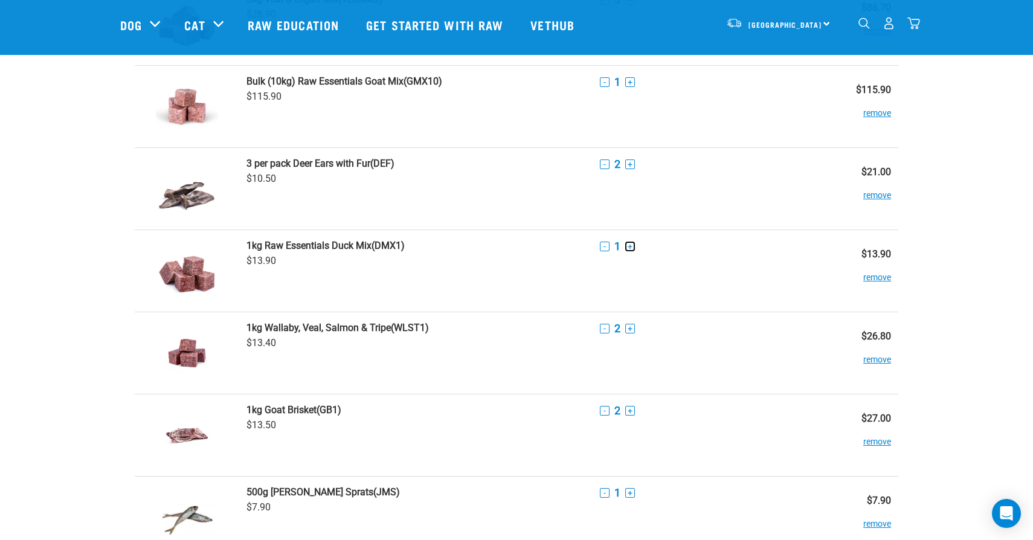
click at [634, 247] on button "+" at bounding box center [630, 247] width 10 height 10
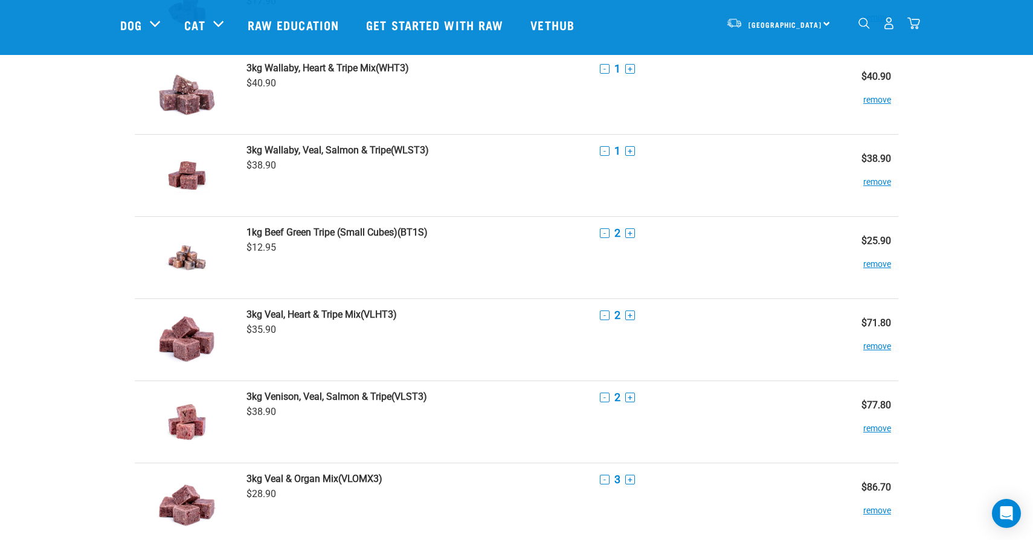
scroll to position [0, 0]
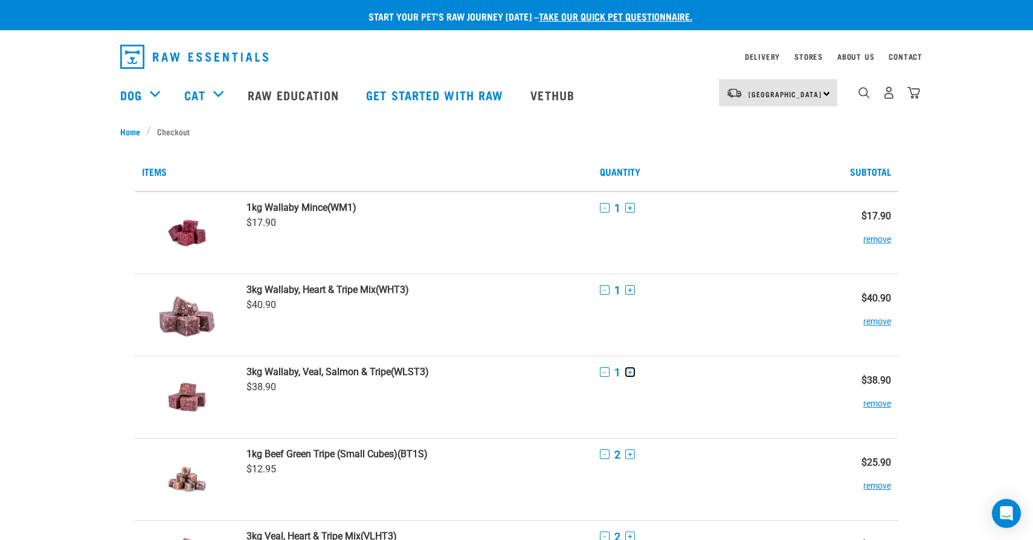
click at [634, 372] on button "+" at bounding box center [630, 372] width 10 height 10
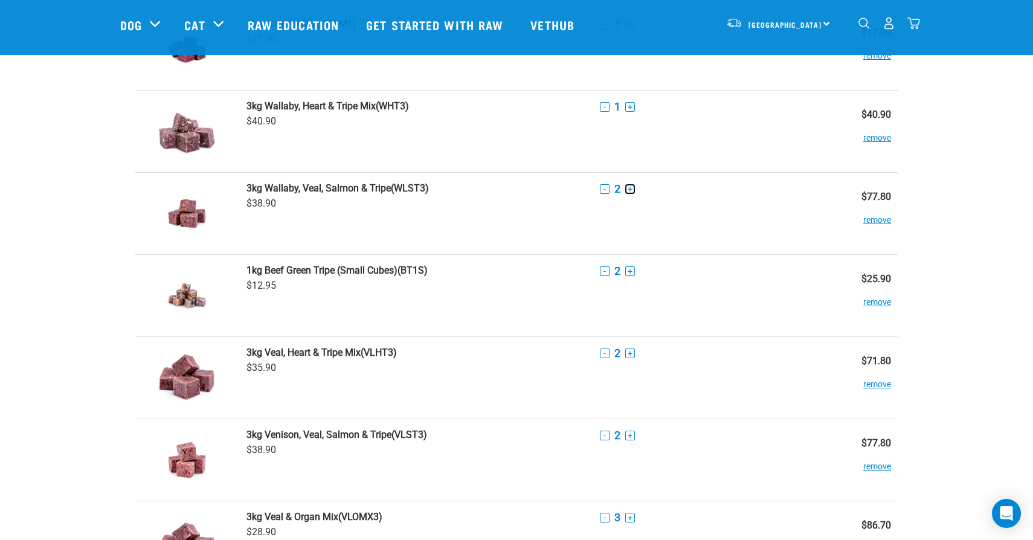
scroll to position [94, 0]
click at [880, 303] on button "remove" at bounding box center [878, 298] width 28 height 24
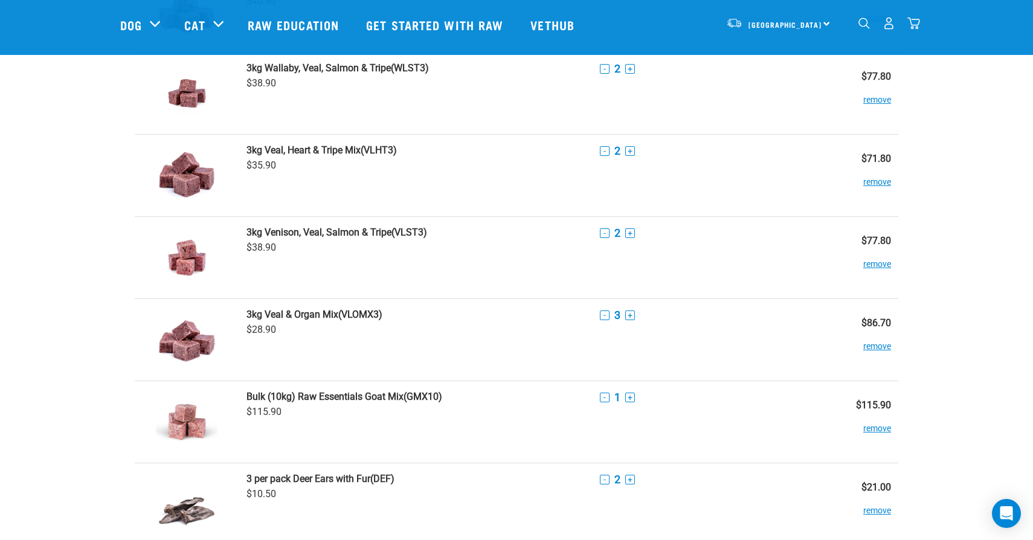
scroll to position [181, 0]
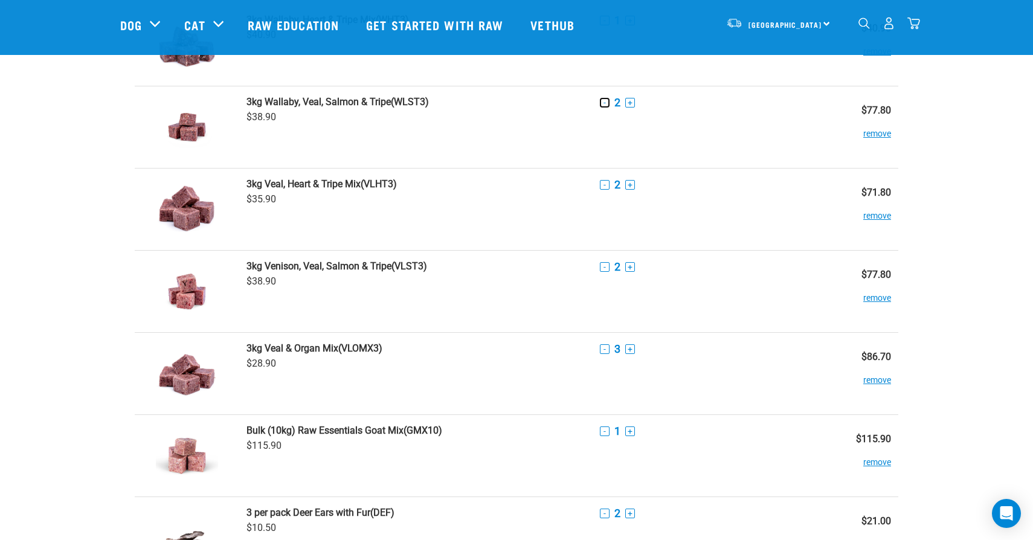
click at [604, 103] on button "-" at bounding box center [605, 103] width 10 height 10
click at [605, 184] on button "-" at bounding box center [605, 185] width 10 height 10
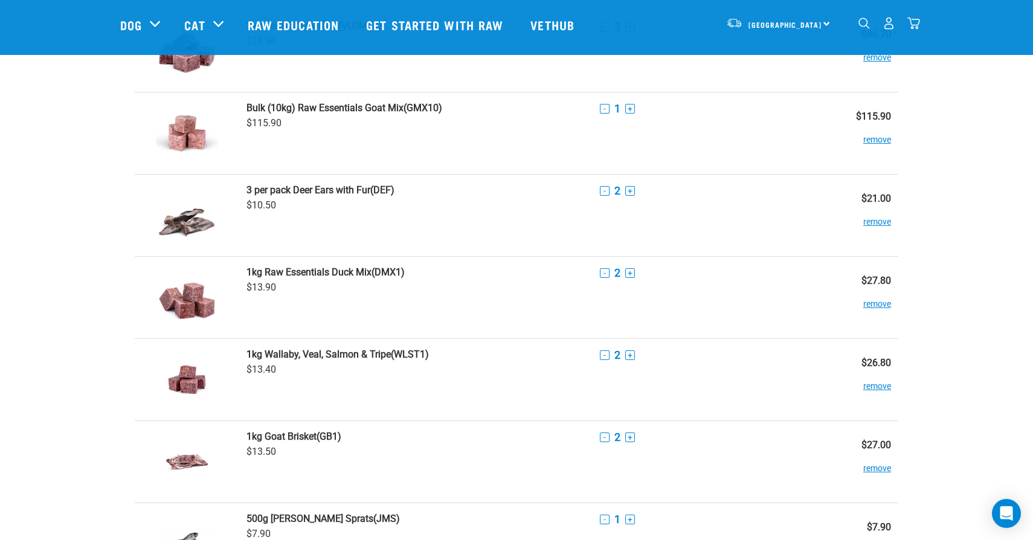
scroll to position [491, 0]
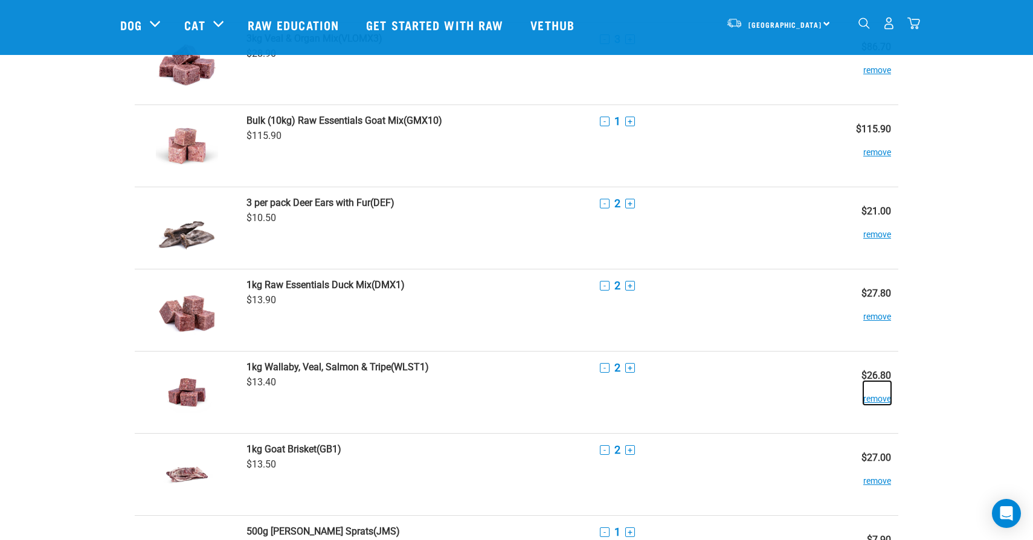
click at [873, 398] on button "remove" at bounding box center [878, 393] width 28 height 24
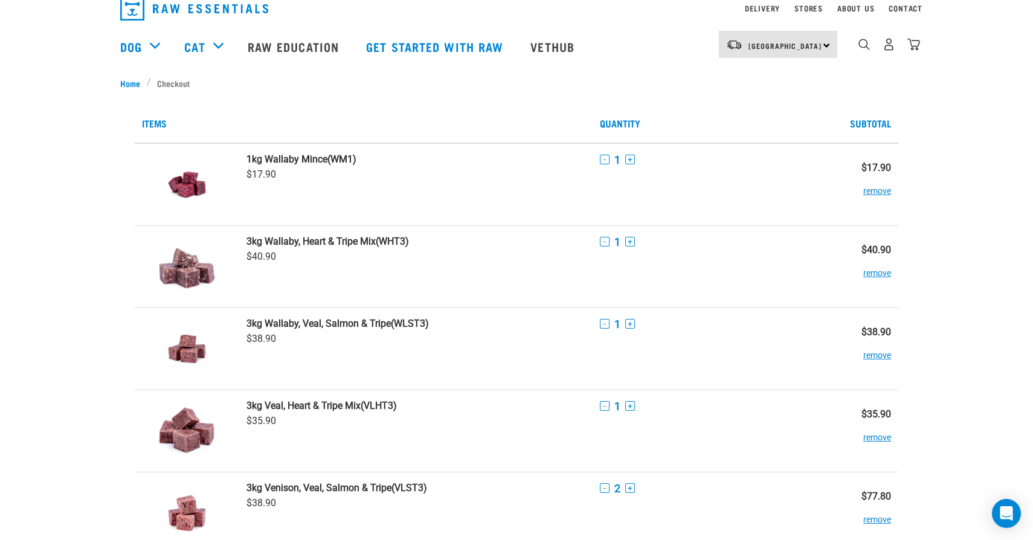
scroll to position [0, 0]
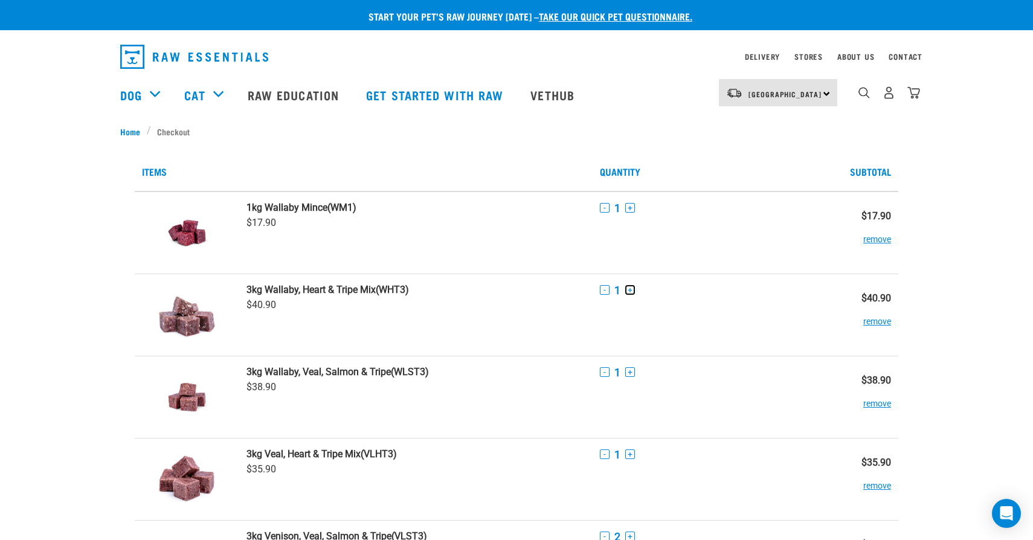
click at [631, 289] on button "+" at bounding box center [630, 290] width 10 height 10
click at [630, 453] on button "+" at bounding box center [630, 455] width 10 height 10
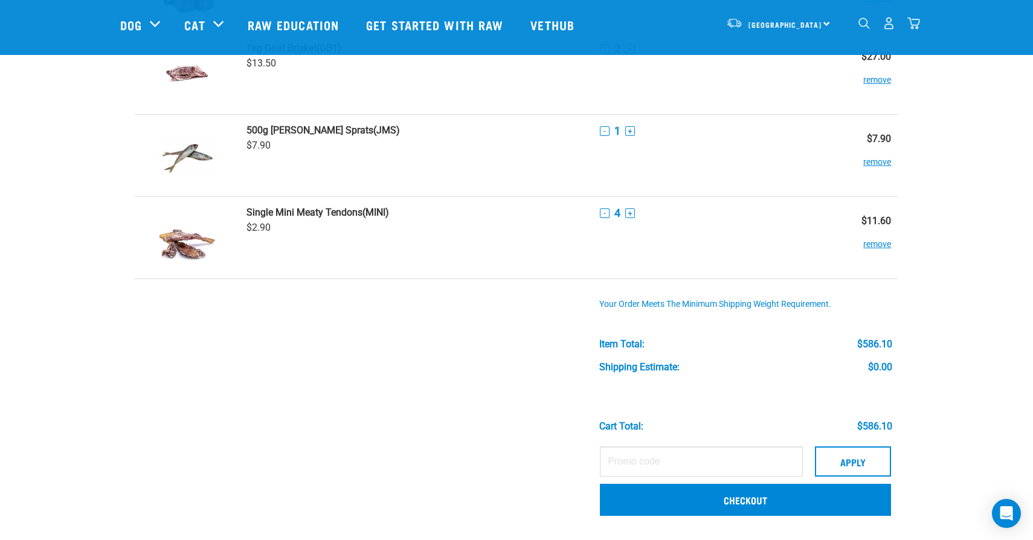
scroll to position [821, 0]
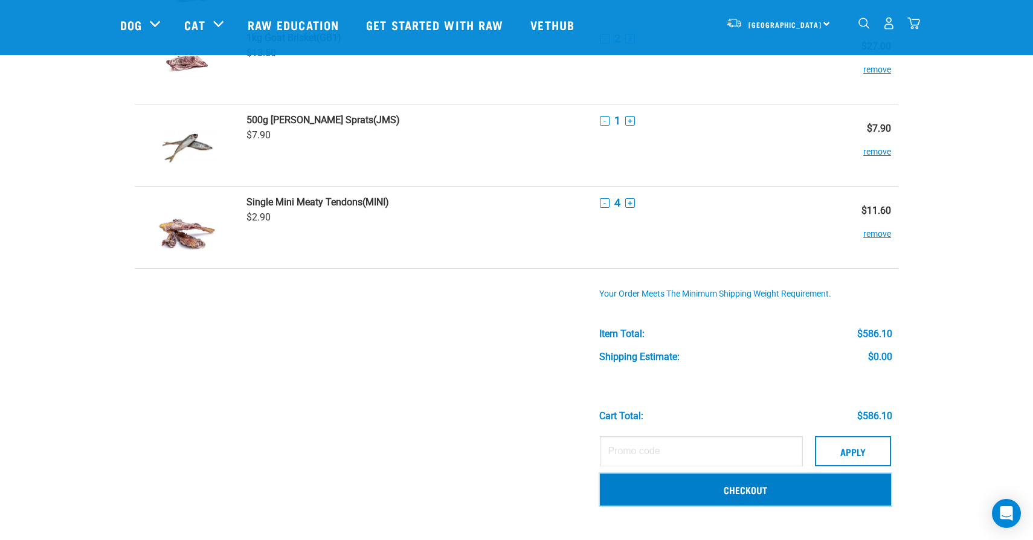
click at [784, 499] on link "Checkout" at bounding box center [745, 489] width 291 height 31
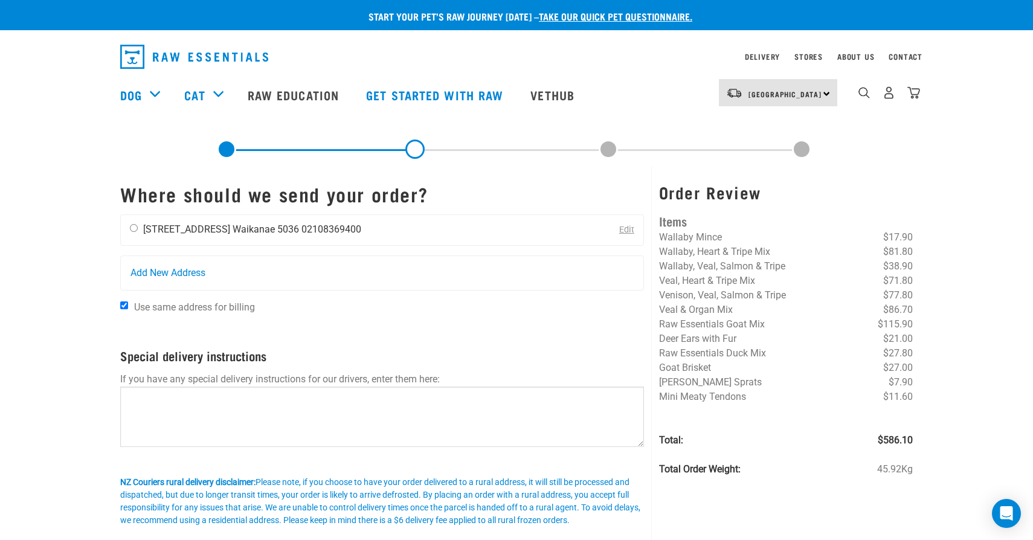
click at [221, 225] on li "[STREET_ADDRESS]" at bounding box center [186, 229] width 87 height 11
click at [137, 231] on input "radio" at bounding box center [134, 228] width 8 height 8
radio input "true"
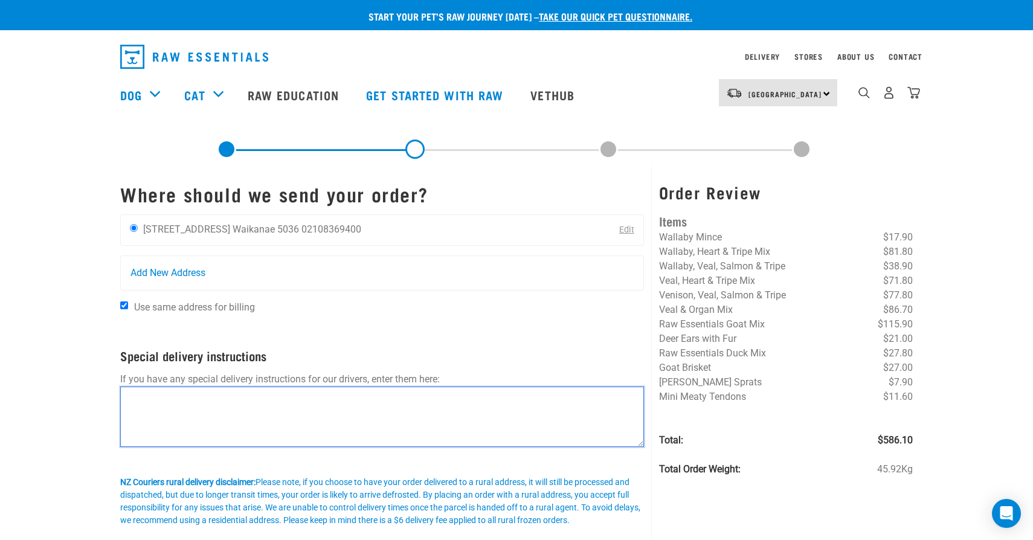
click at [197, 398] on textarea at bounding box center [382, 417] width 524 height 60
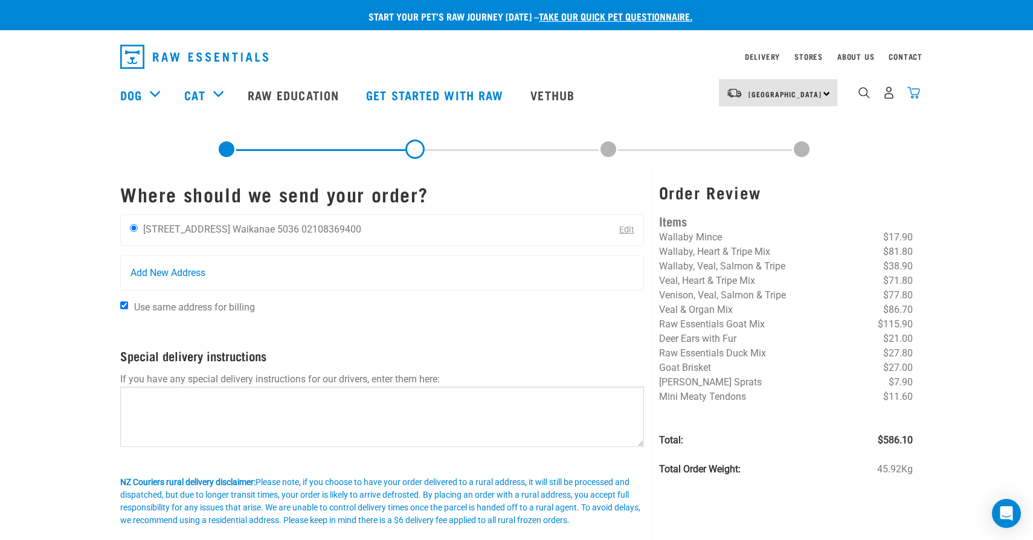
click at [917, 90] on img "dropdown navigation" at bounding box center [914, 92] width 13 height 13
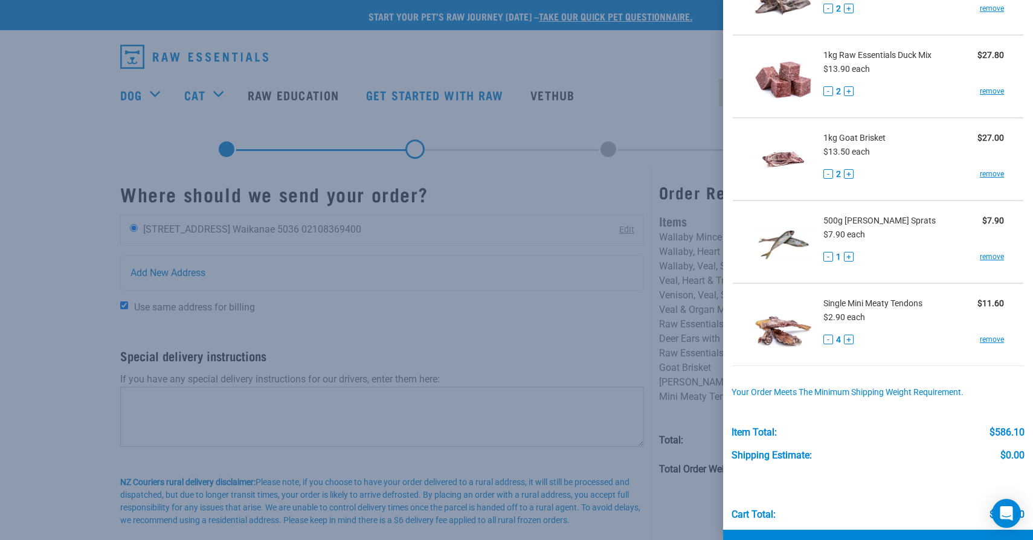
scroll to position [746, 0]
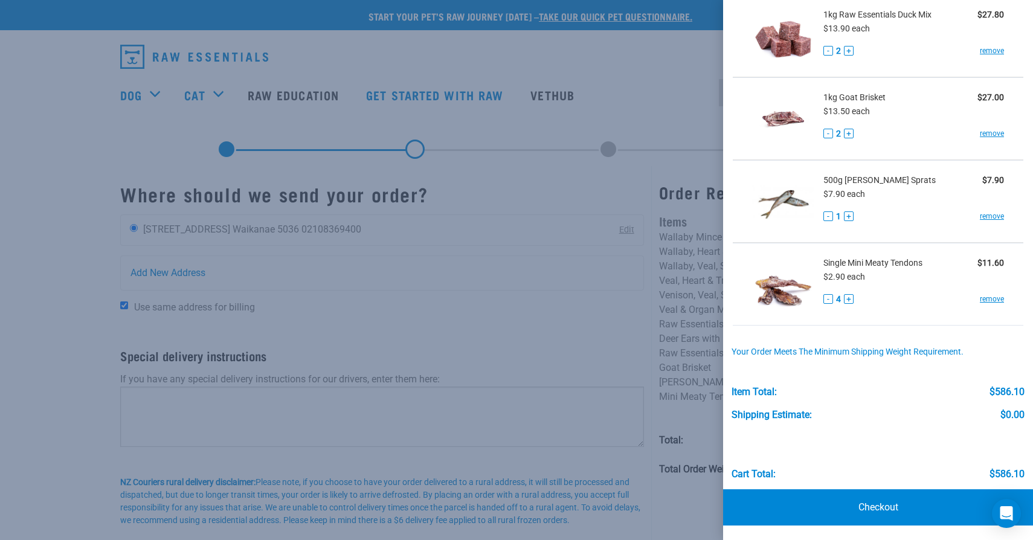
click at [604, 85] on div at bounding box center [516, 270] width 1033 height 540
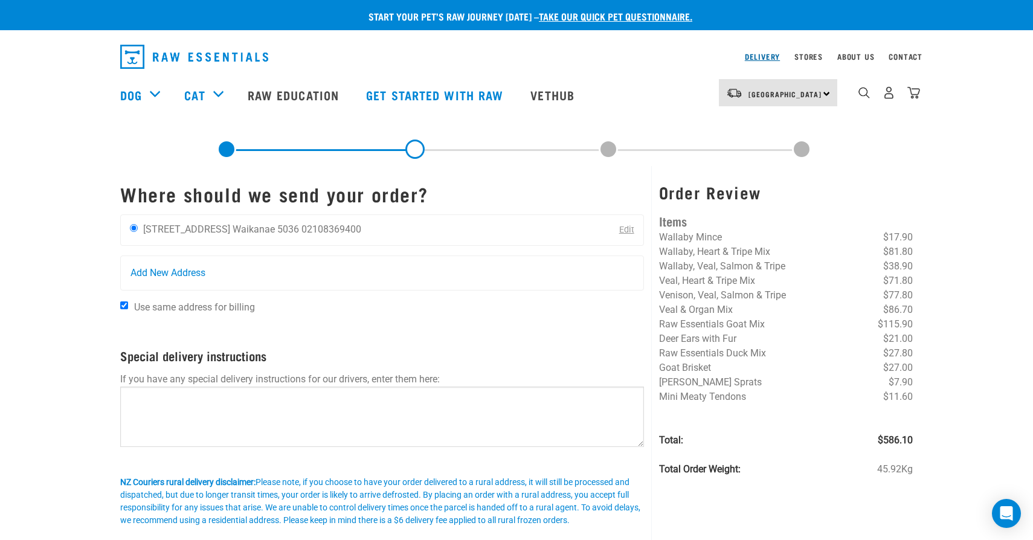
click at [759, 56] on link "Delivery" at bounding box center [762, 56] width 35 height 4
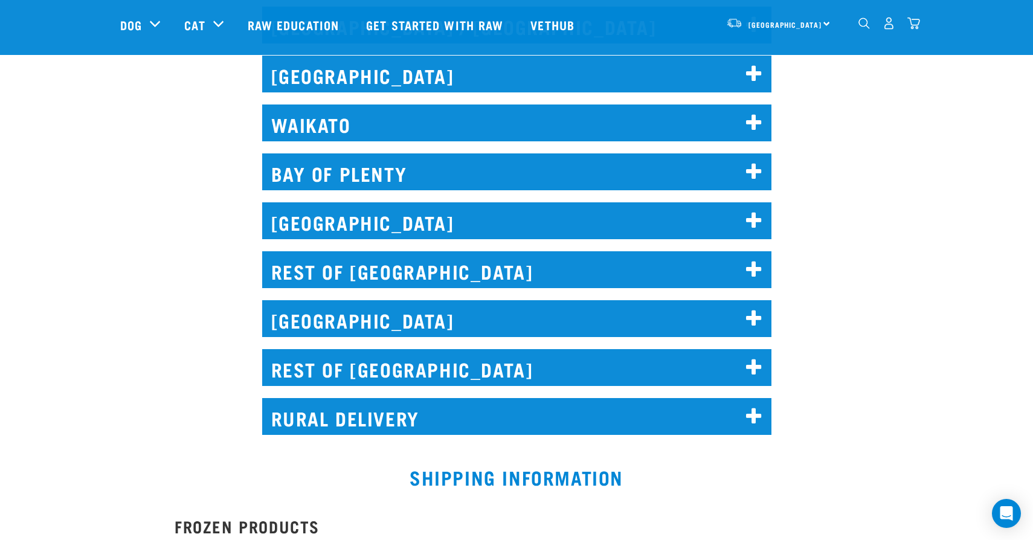
scroll to position [639, 0]
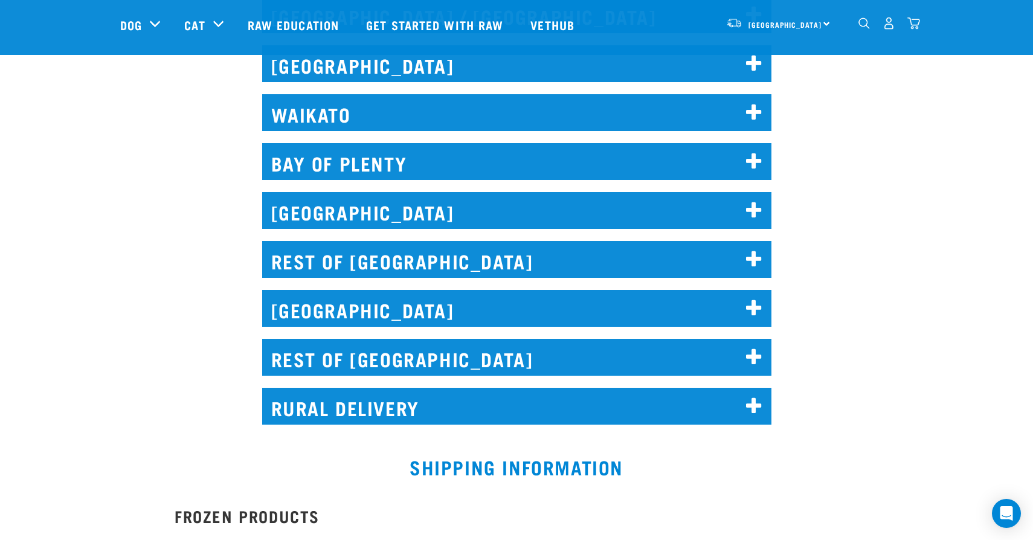
click at [419, 199] on h2 "[GEOGRAPHIC_DATA]" at bounding box center [516, 210] width 509 height 37
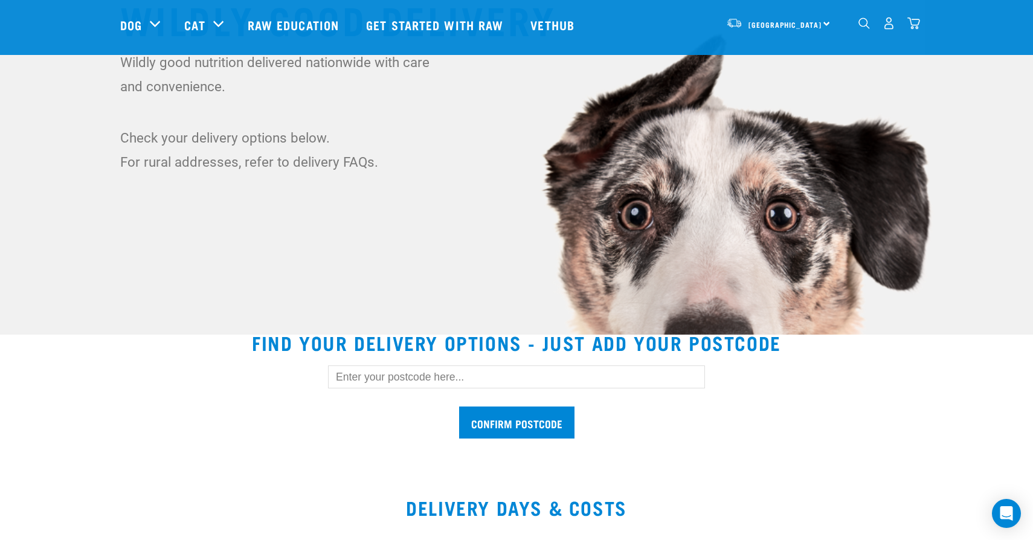
scroll to position [16, 0]
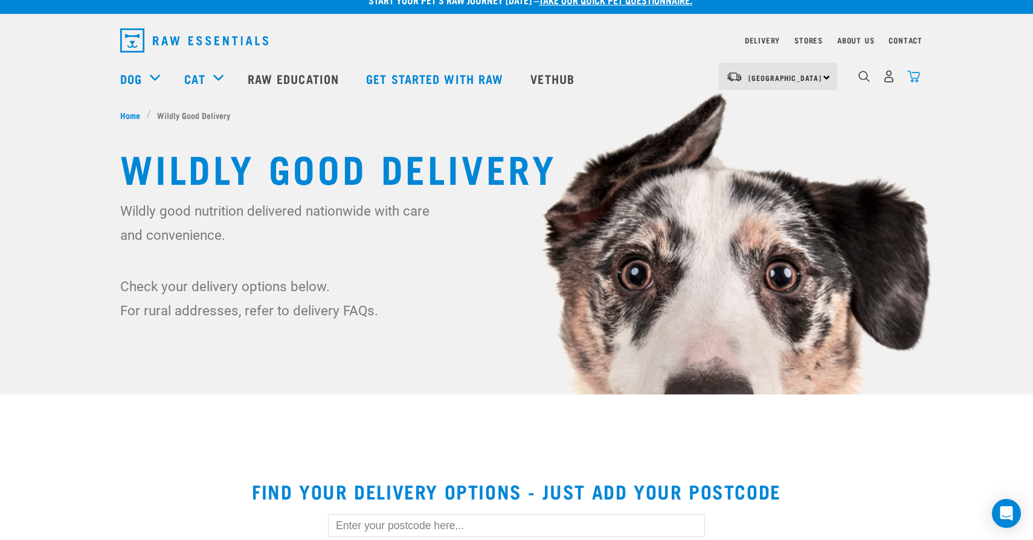
click at [915, 82] on img "dropdown navigation" at bounding box center [914, 76] width 13 height 13
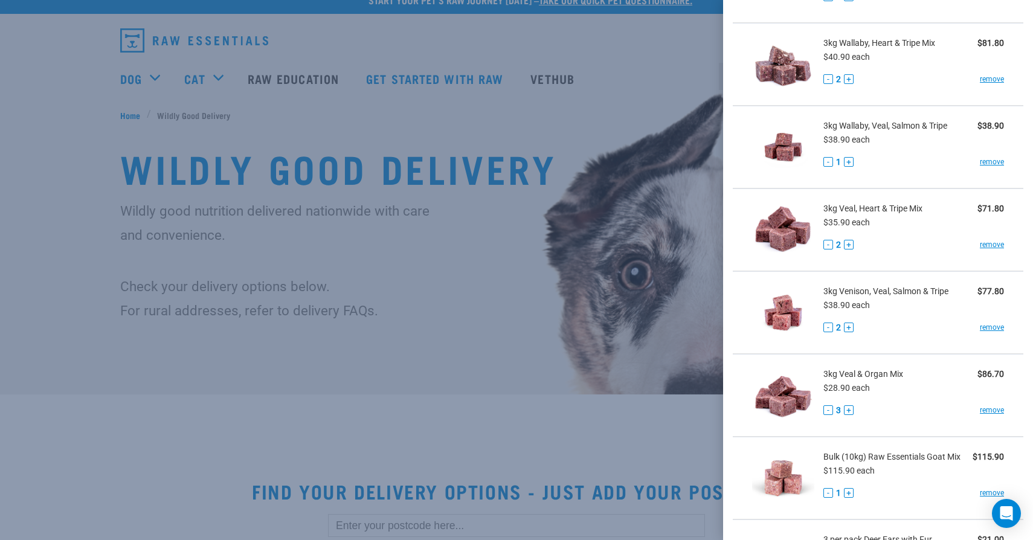
scroll to position [125, 0]
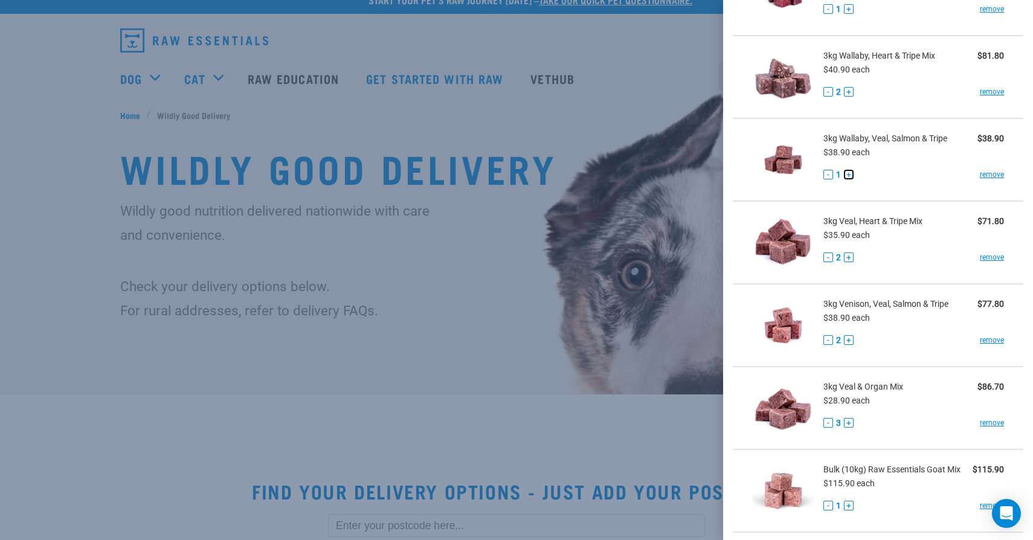
click at [849, 175] on button "+" at bounding box center [849, 175] width 10 height 10
click at [851, 344] on button "+" at bounding box center [849, 340] width 10 height 10
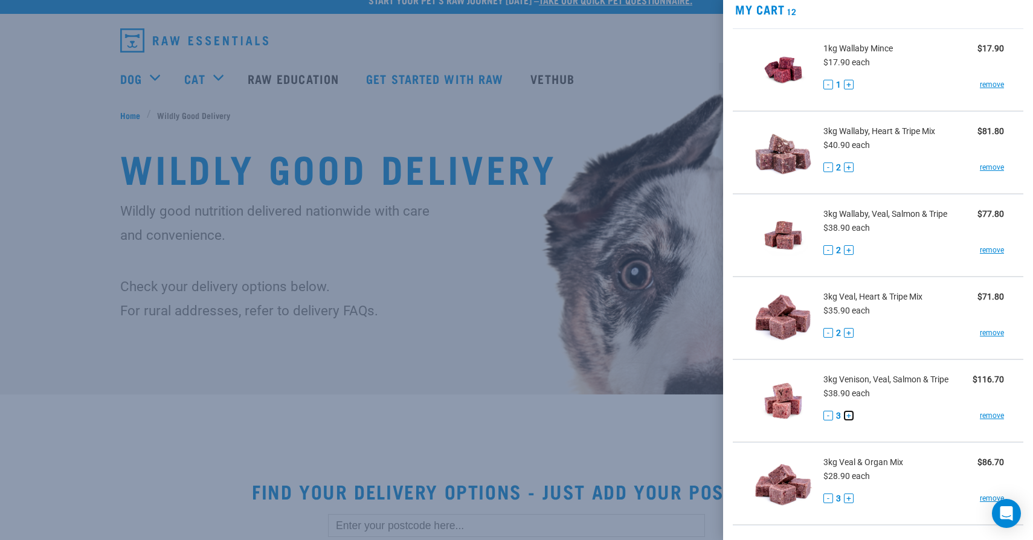
scroll to position [48, 0]
click at [850, 169] on button "+" at bounding box center [849, 169] width 10 height 10
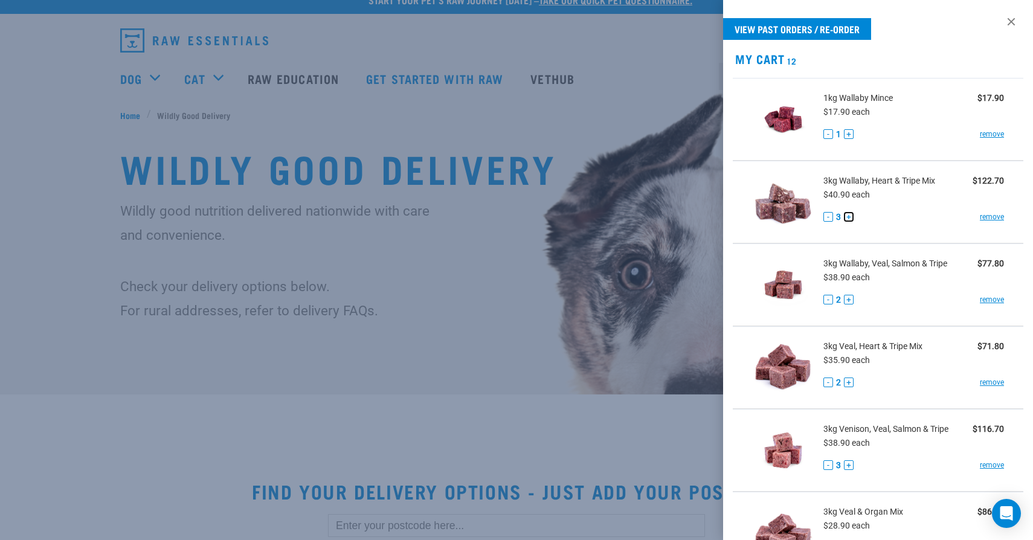
scroll to position [0, 0]
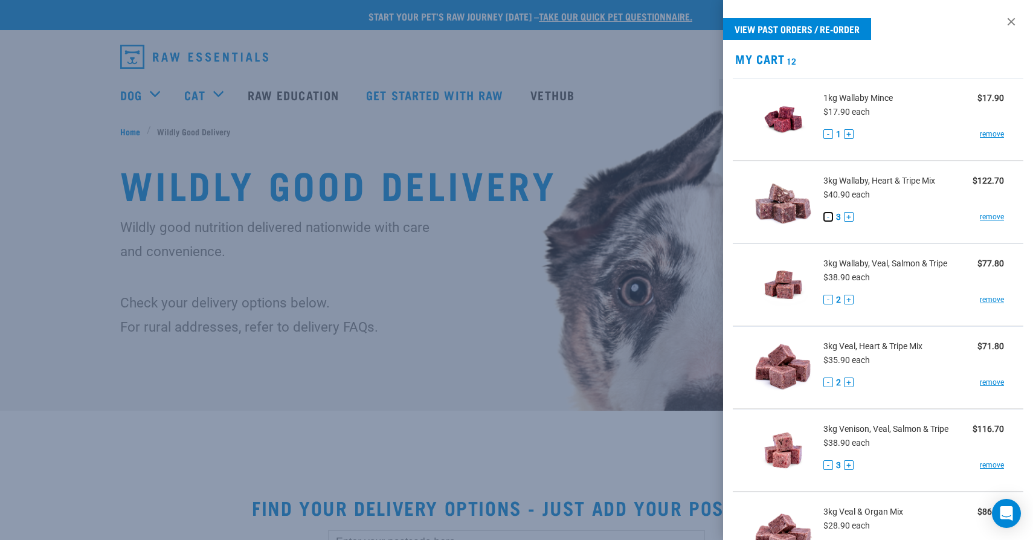
click at [831, 218] on button "-" at bounding box center [829, 217] width 10 height 10
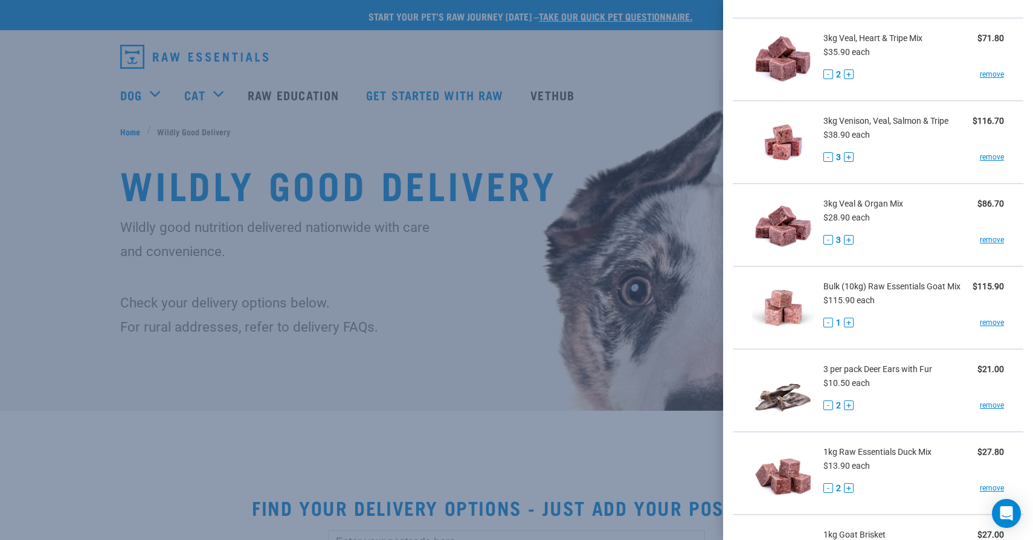
scroll to position [746, 0]
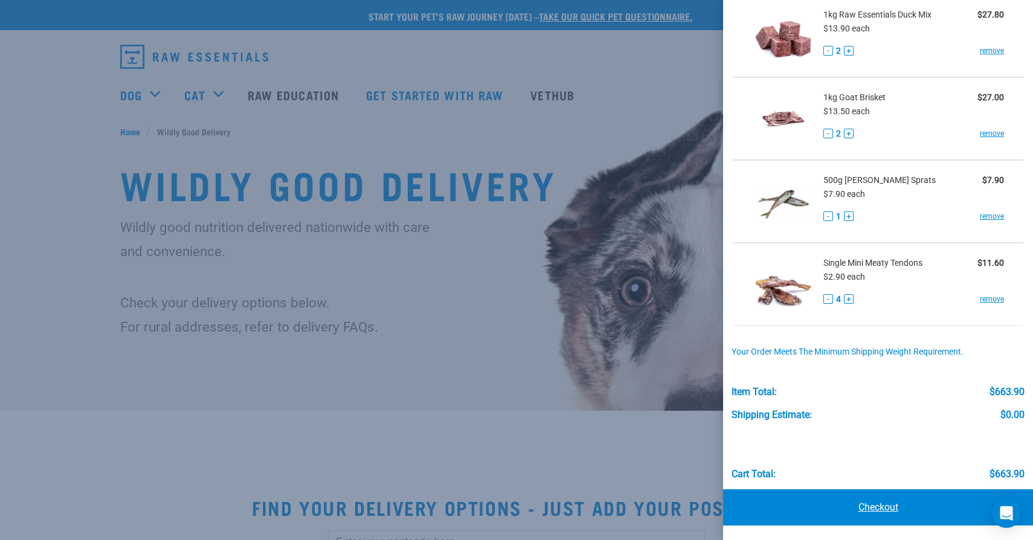
click at [890, 506] on link "Checkout" at bounding box center [878, 507] width 310 height 36
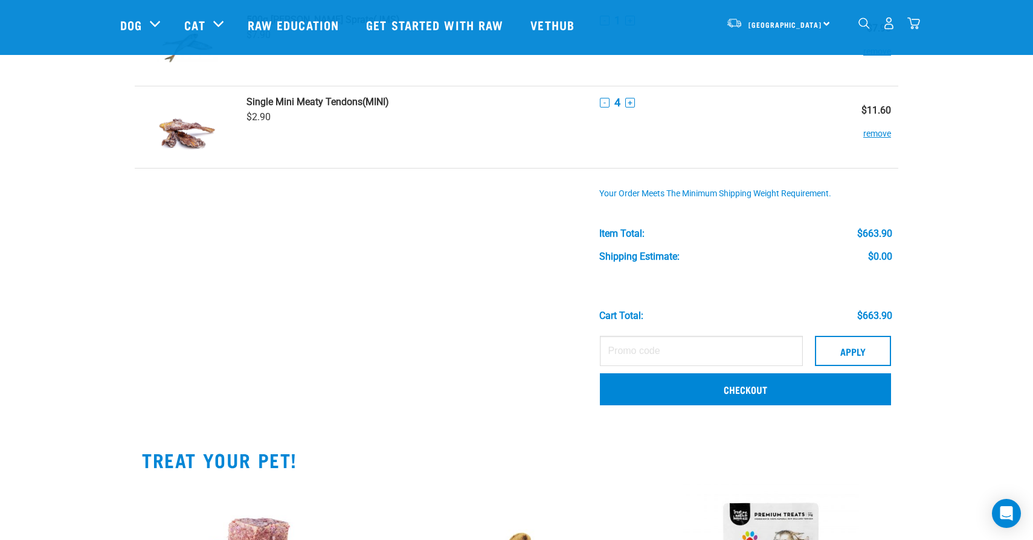
scroll to position [981, 0]
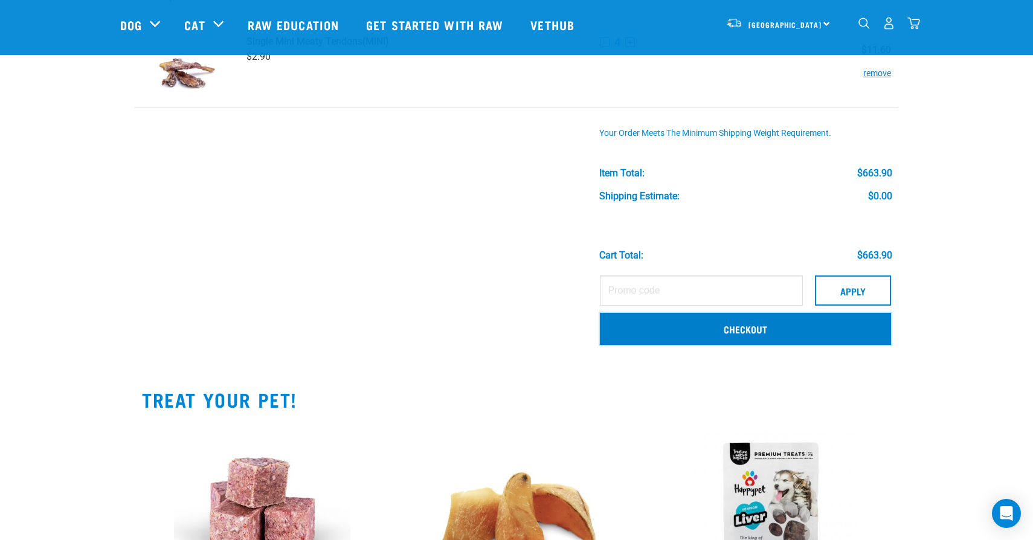
click at [720, 332] on link "Checkout" at bounding box center [745, 328] width 291 height 31
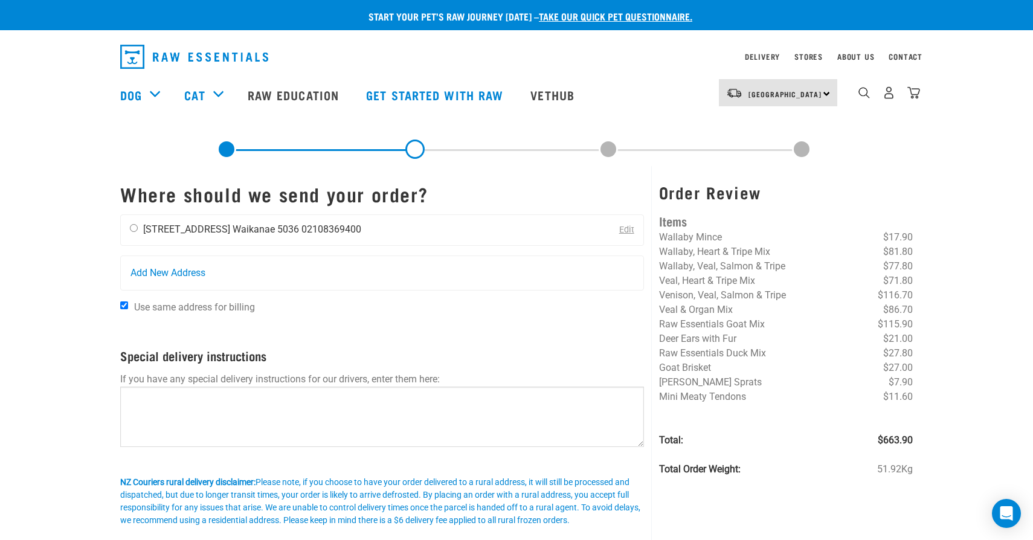
click at [175, 225] on li "[STREET_ADDRESS]" at bounding box center [186, 229] width 87 height 11
click at [135, 226] on input "radio" at bounding box center [134, 228] width 8 height 8
radio input "true"
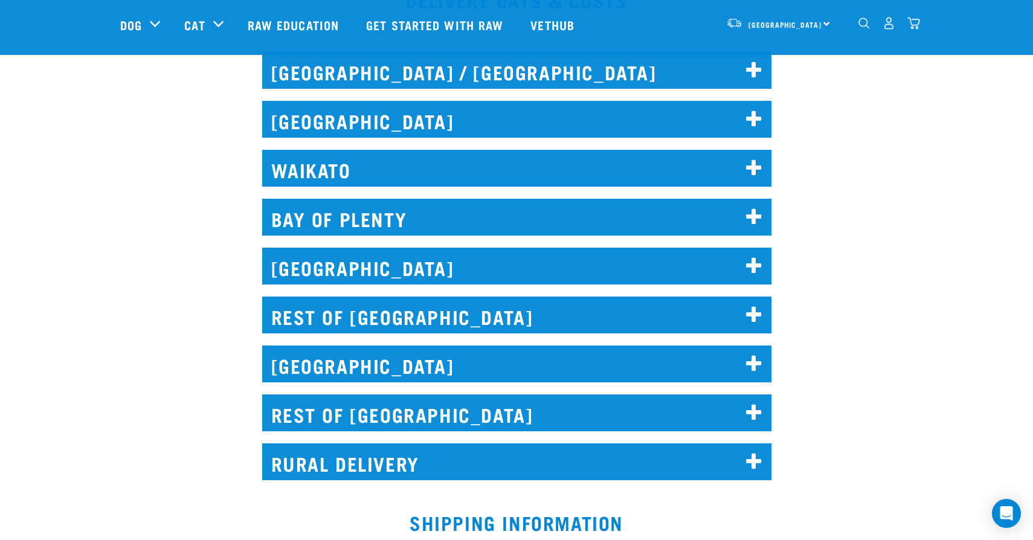
scroll to position [583, 0]
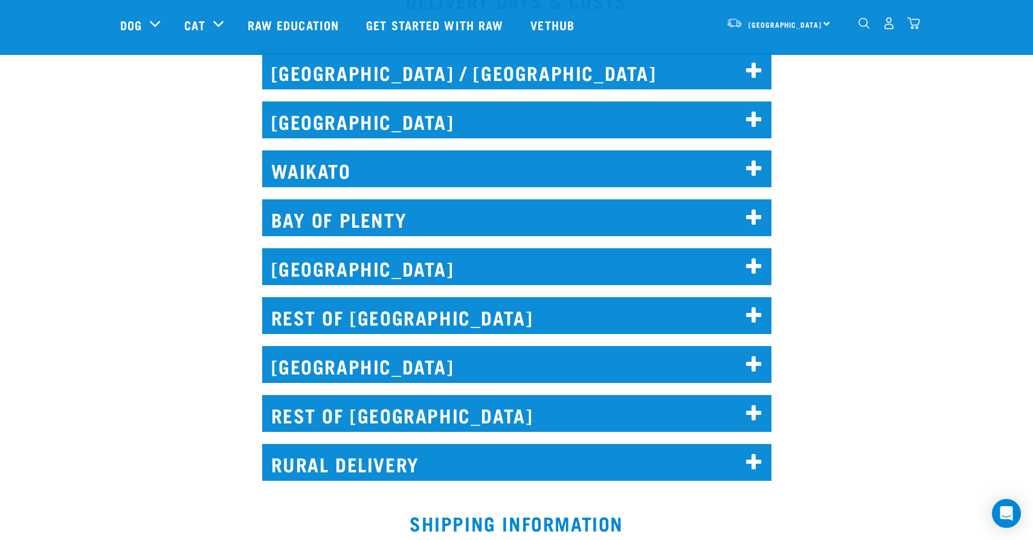
click at [538, 268] on h2 "[GEOGRAPHIC_DATA]" at bounding box center [516, 266] width 509 height 37
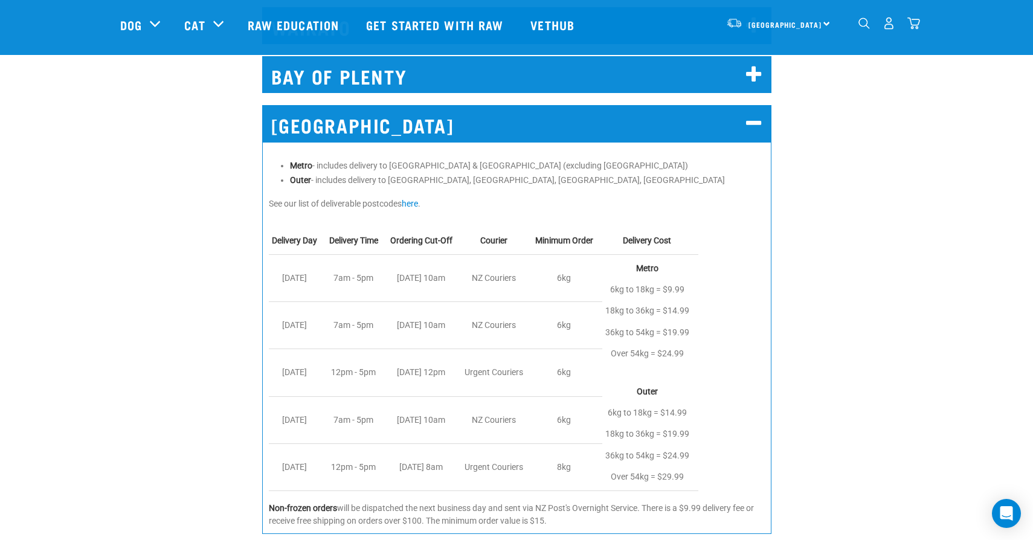
scroll to position [728, 0]
